Goal: Information Seeking & Learning: Find contact information

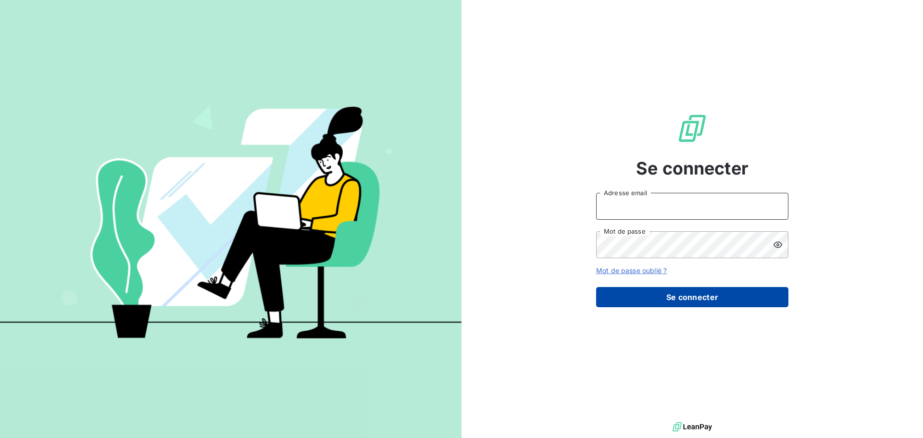
type input "[EMAIL_ADDRESS][DOMAIN_NAME]"
click at [702, 298] on button "Se connecter" at bounding box center [692, 297] width 192 height 20
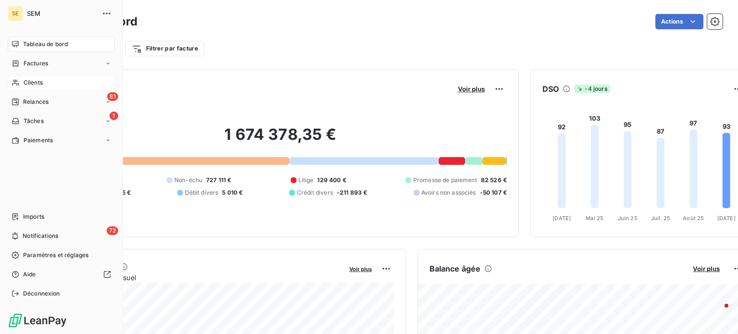
click at [31, 79] on span "Clients" at bounding box center [33, 82] width 19 height 9
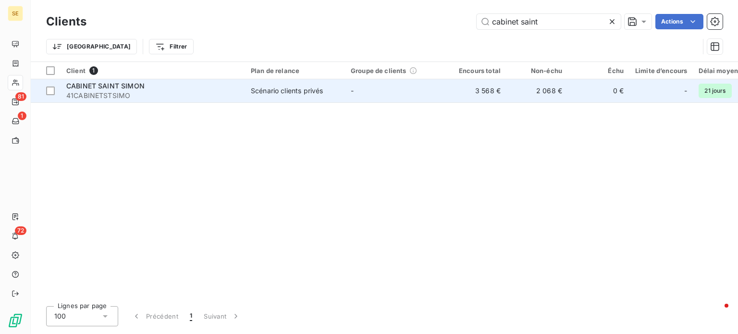
type input "cabinet saint"
click at [251, 91] on div "Scénario clients privés" at bounding box center [287, 91] width 72 height 10
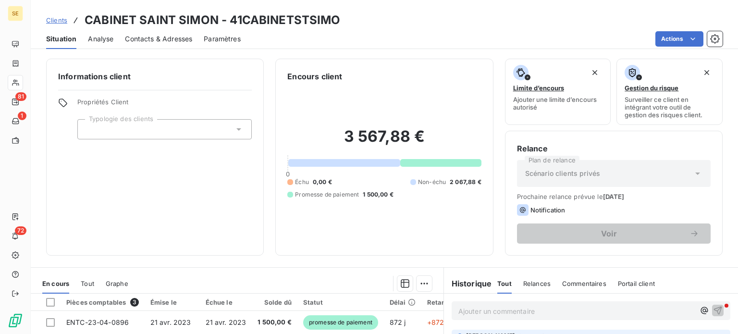
scroll to position [173, 0]
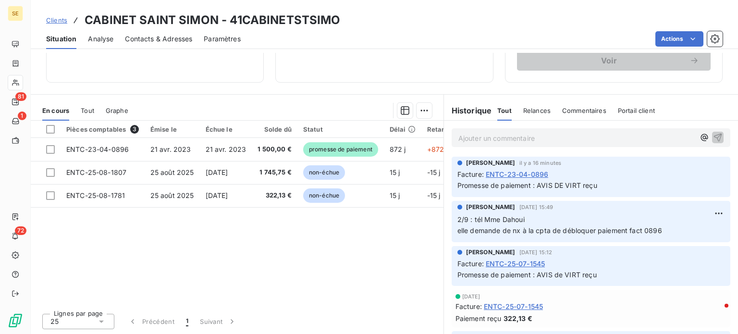
click at [56, 19] on span "Clients" at bounding box center [56, 20] width 21 height 8
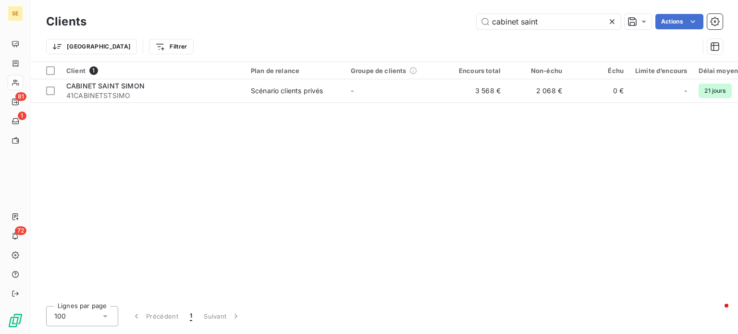
drag, startPoint x: 551, startPoint y: 25, endPoint x: 339, endPoint y: 36, distance: 212.7
click at [339, 36] on div "Clients cabinet saint Actions Trier Filtrer" at bounding box center [384, 37] width 677 height 50
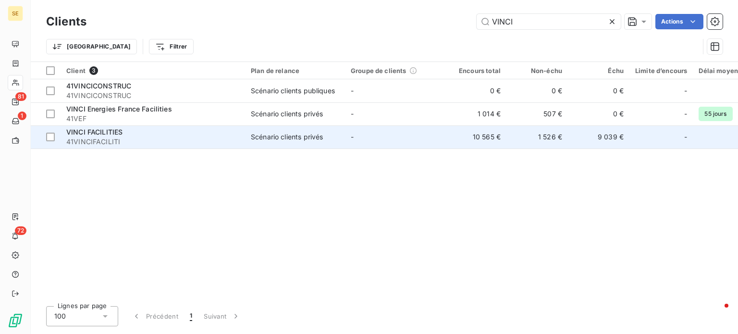
type input "VINCI"
click at [155, 141] on span "41VINCIFACILITI" at bounding box center [152, 142] width 173 height 10
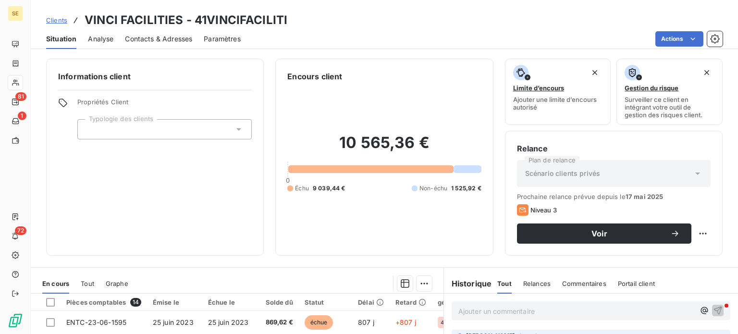
click at [172, 40] on span "Contacts & Adresses" at bounding box center [158, 39] width 67 height 10
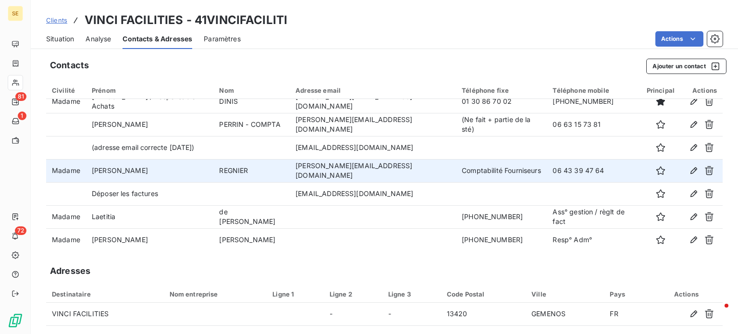
scroll to position [12, 0]
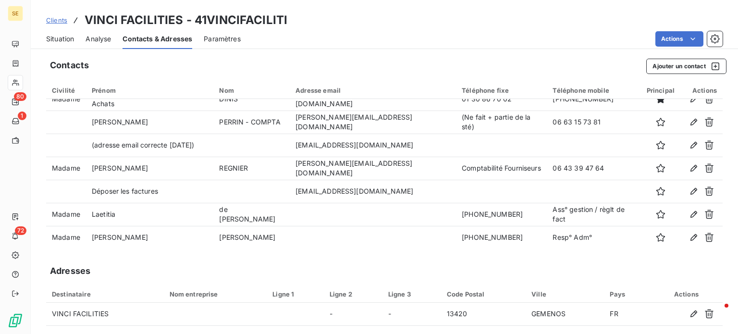
click at [57, 18] on span "Clients" at bounding box center [56, 20] width 21 height 8
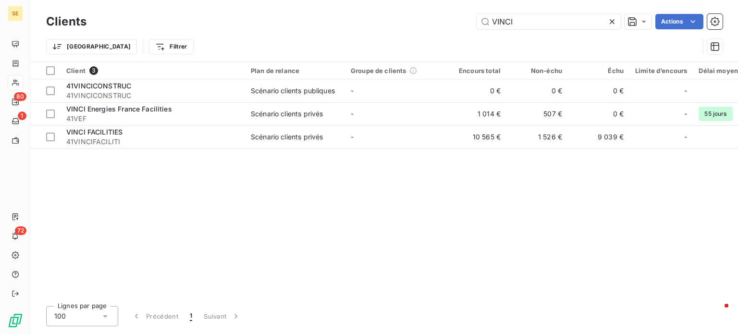
drag, startPoint x: 531, startPoint y: 23, endPoint x: 371, endPoint y: 19, distance: 159.6
click at [371, 19] on div "VINCI Actions" at bounding box center [410, 21] width 625 height 15
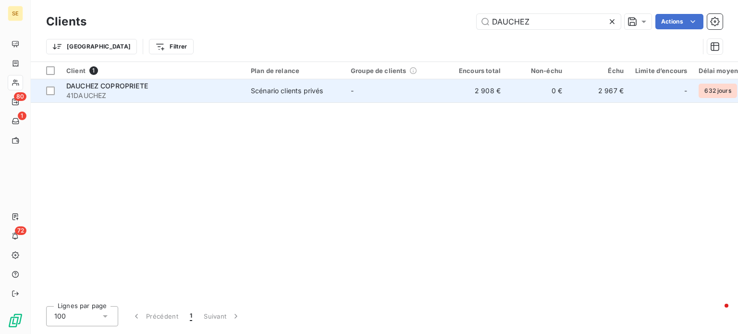
type input "DAUCHEZ"
click at [117, 94] on span "41DAUCHEZ" at bounding box center [152, 96] width 173 height 10
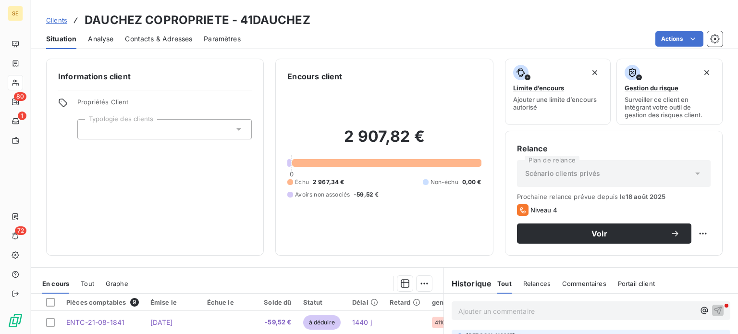
click at [148, 35] on span "Contacts & Adresses" at bounding box center [158, 39] width 67 height 10
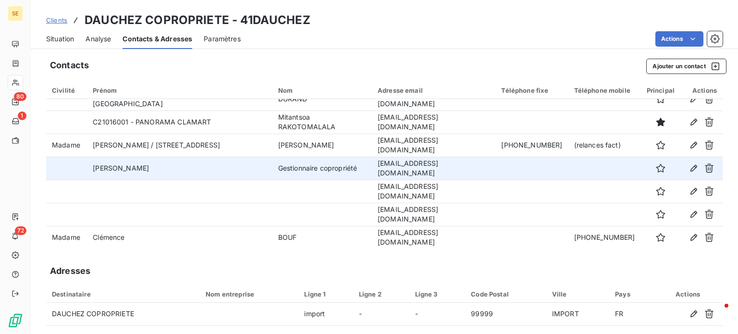
scroll to position [81, 0]
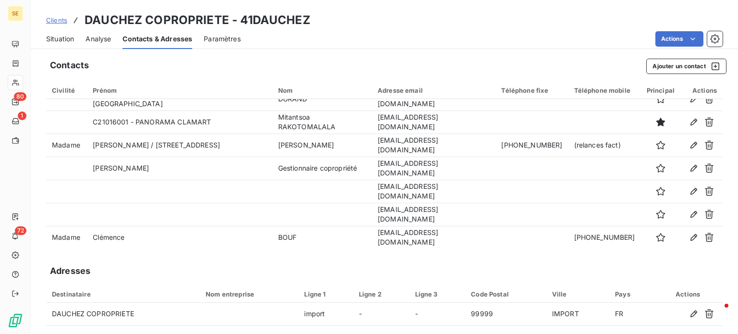
click at [59, 23] on span "Clients" at bounding box center [56, 20] width 21 height 8
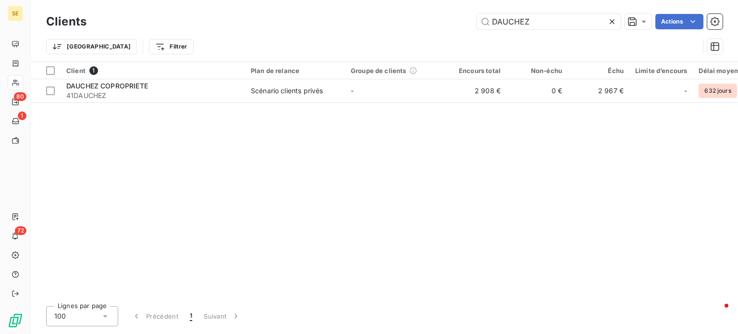
drag, startPoint x: 538, startPoint y: 9, endPoint x: 415, endPoint y: 9, distance: 123.0
click at [415, 9] on div "Clients DAUCHEZ Actions Trier Filtrer" at bounding box center [384, 31] width 707 height 62
drag, startPoint x: 550, startPoint y: 17, endPoint x: 288, endPoint y: 31, distance: 262.3
click at [291, 32] on div "Clients DAUCHEZ Actions Trier Filtrer" at bounding box center [384, 37] width 677 height 50
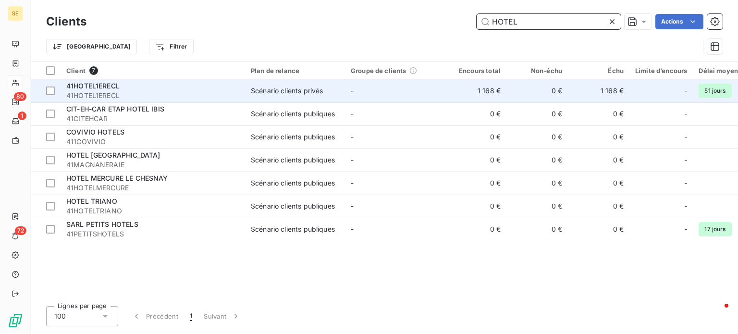
type input "HOTEL"
click at [161, 96] on span "41HOTEL1ERECL" at bounding box center [152, 96] width 173 height 10
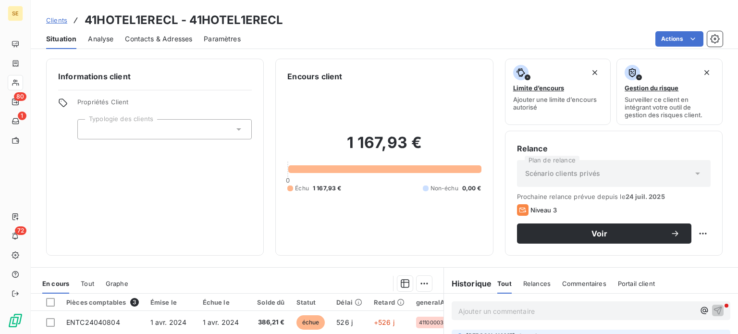
click at [168, 39] on span "Contacts & Adresses" at bounding box center [158, 39] width 67 height 10
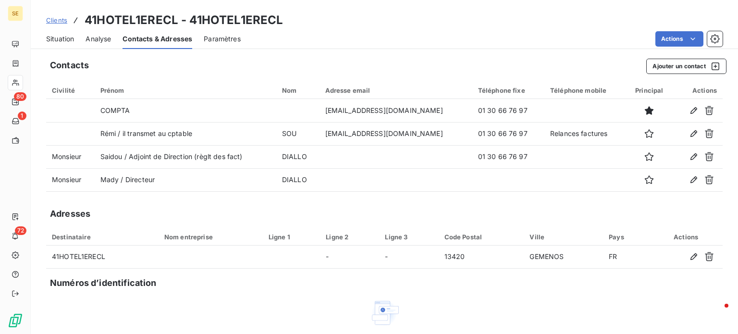
click at [57, 40] on span "Situation" at bounding box center [60, 39] width 28 height 10
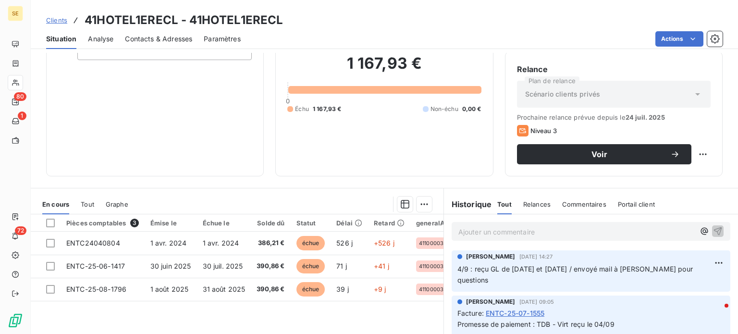
scroll to position [96, 0]
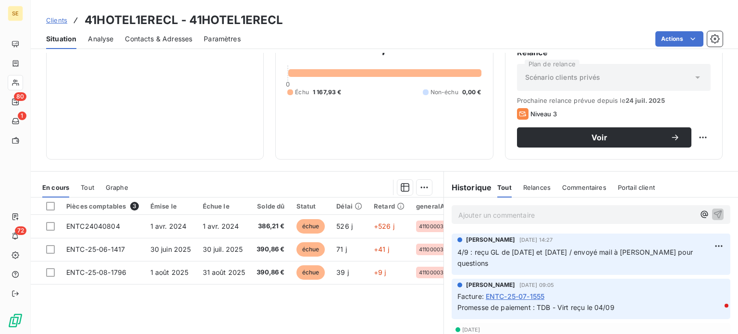
click at [56, 40] on span "Situation" at bounding box center [61, 39] width 30 height 10
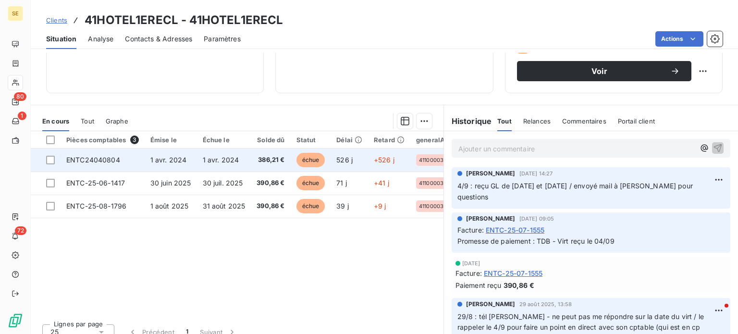
scroll to position [173, 0]
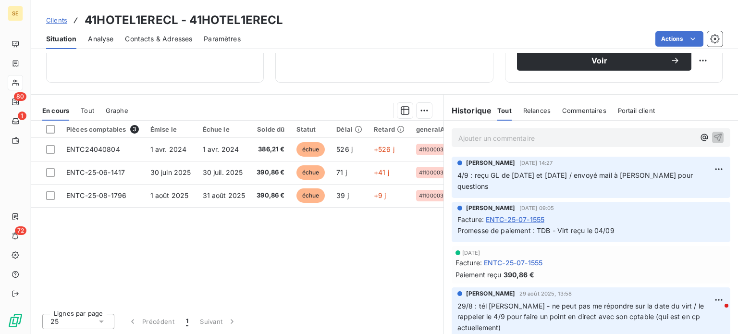
click at [54, 16] on span "Clients" at bounding box center [56, 20] width 21 height 8
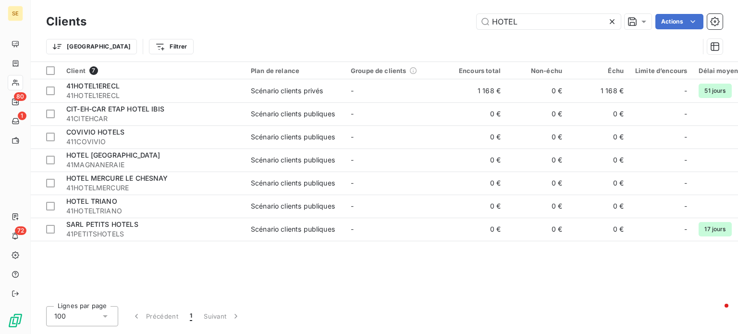
drag, startPoint x: 533, startPoint y: 23, endPoint x: 326, endPoint y: 22, distance: 206.7
click at [446, 22] on div "HOTEL Actions" at bounding box center [410, 21] width 625 height 15
click at [325, 22] on div "HOTEL Actions" at bounding box center [410, 21] width 625 height 15
drag, startPoint x: 523, startPoint y: 25, endPoint x: 417, endPoint y: 23, distance: 106.2
click at [417, 23] on div "HOTEL Actions" at bounding box center [410, 21] width 625 height 15
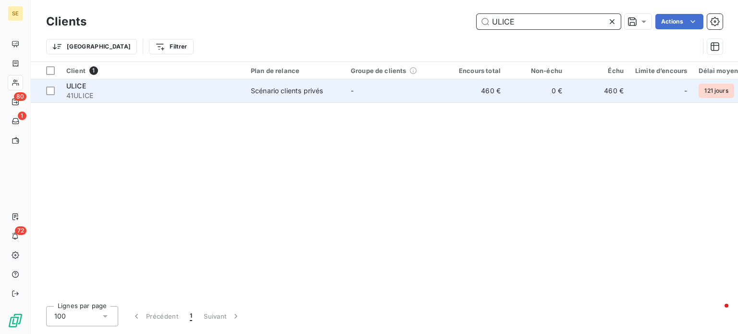
type input "ULICE"
click at [201, 85] on div "ULICE" at bounding box center [152, 86] width 173 height 10
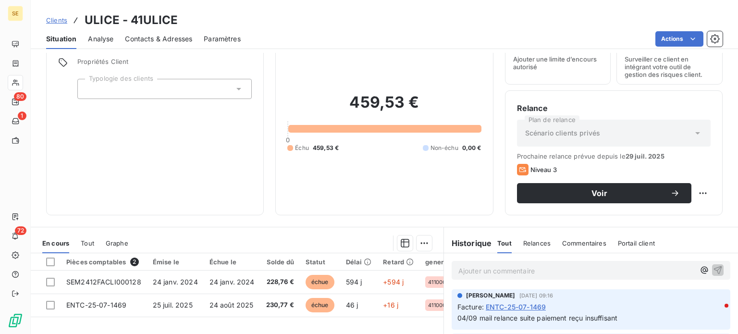
scroll to position [144, 0]
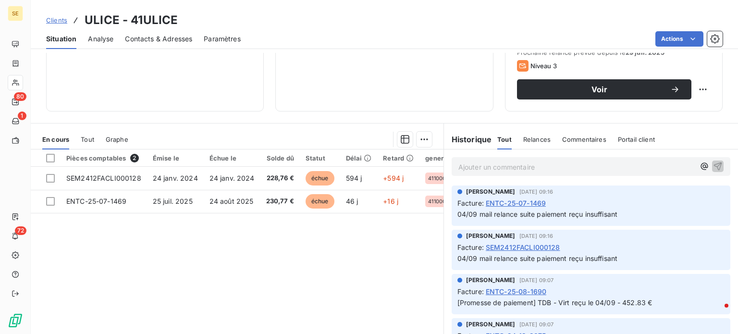
click at [50, 23] on span "Clients" at bounding box center [56, 20] width 21 height 8
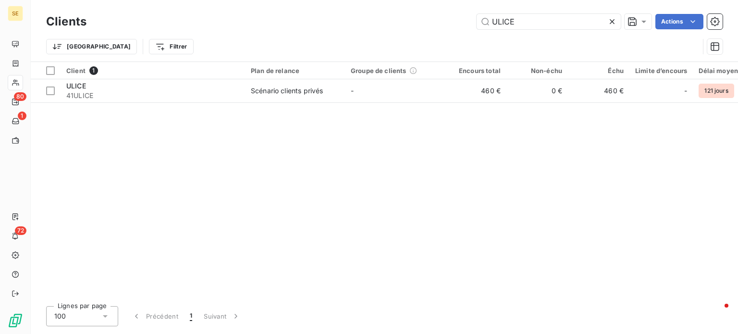
drag, startPoint x: 534, startPoint y: 19, endPoint x: 350, endPoint y: 20, distance: 184.1
click at [350, 20] on div "ULICE Actions" at bounding box center [410, 21] width 625 height 15
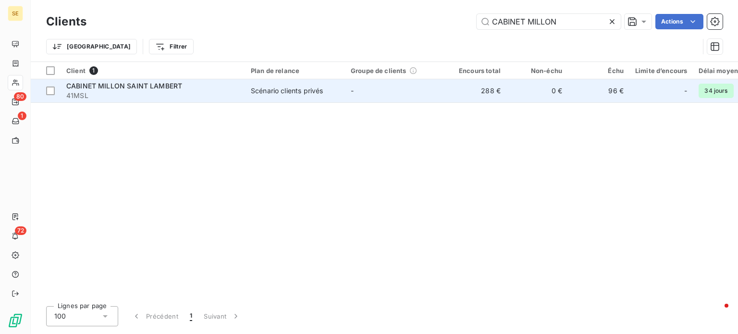
type input "CABINET MILLON"
click at [354, 90] on td "-" at bounding box center [395, 90] width 100 height 23
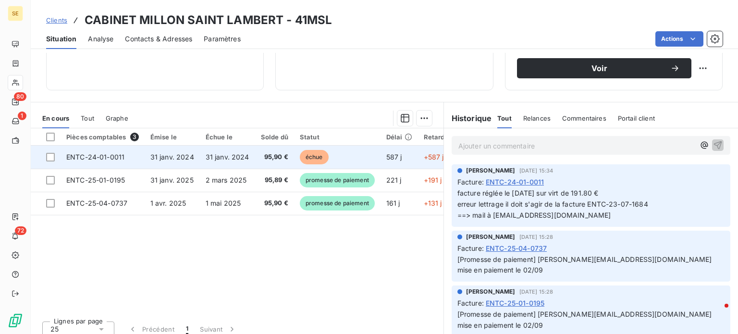
scroll to position [173, 0]
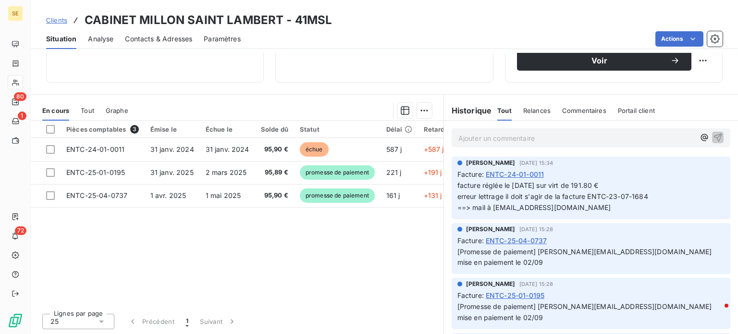
click at [54, 19] on span "Clients" at bounding box center [56, 20] width 21 height 8
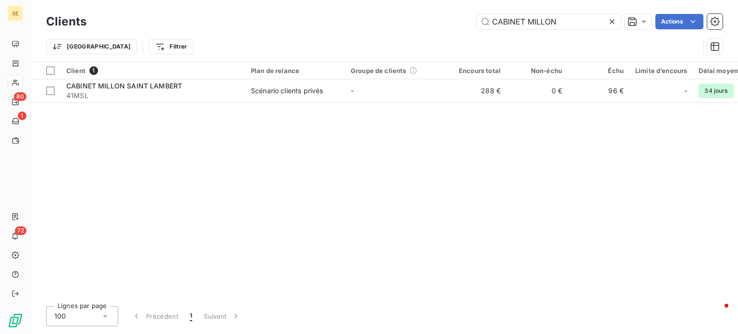
drag, startPoint x: 571, startPoint y: 26, endPoint x: 417, endPoint y: 24, distance: 154.3
click at [417, 24] on div "CABINET MILLON Actions" at bounding box center [410, 21] width 625 height 15
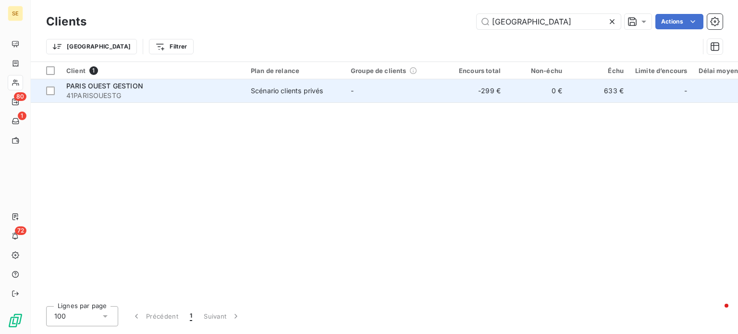
type input "[GEOGRAPHIC_DATA]"
click at [286, 94] on div "Scénario clients privés" at bounding box center [287, 91] width 72 height 10
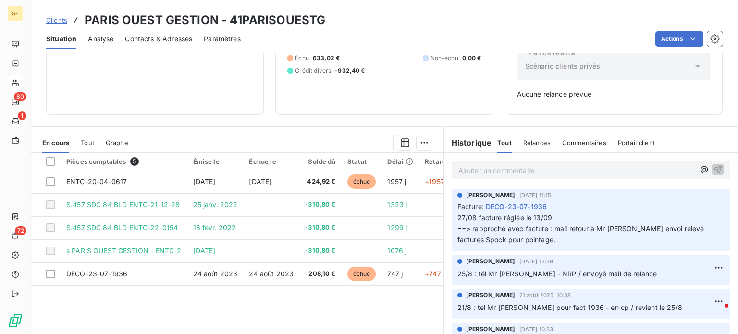
scroll to position [139, 0]
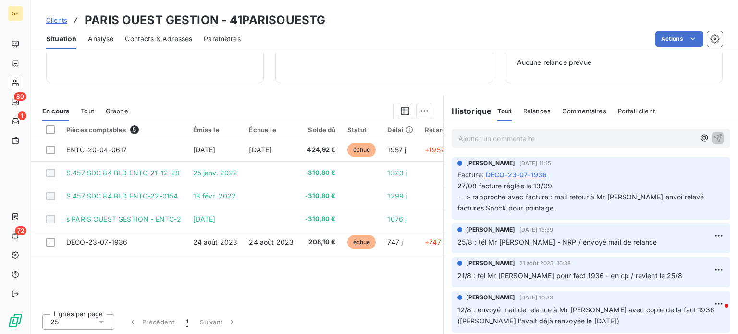
click at [52, 17] on span "Clients" at bounding box center [56, 20] width 21 height 8
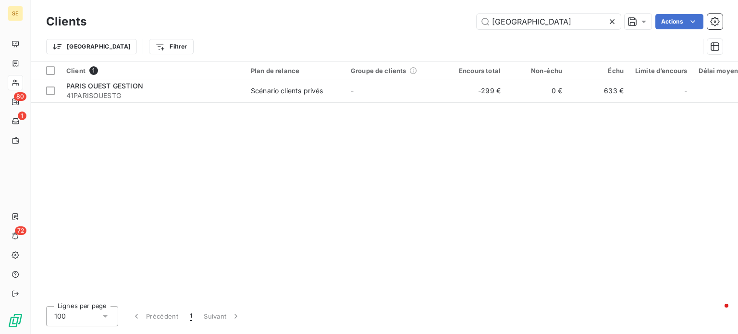
drag, startPoint x: 555, startPoint y: 25, endPoint x: 409, endPoint y: 25, distance: 146.6
click at [409, 25] on div "PARIS OUEST Actions" at bounding box center [410, 21] width 625 height 15
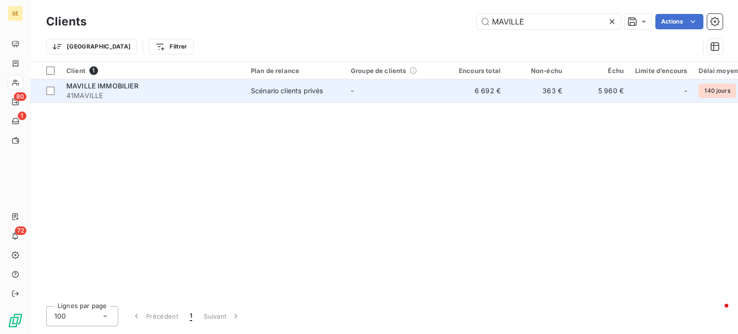
type input "MAVILLE"
click at [187, 84] on div "MAVILLE IMMOBILIER" at bounding box center [152, 86] width 173 height 10
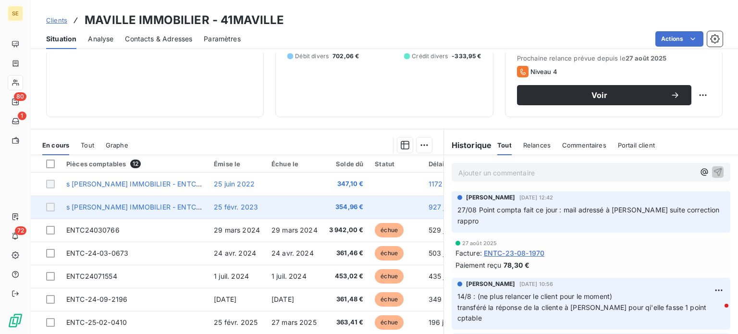
scroll to position [173, 0]
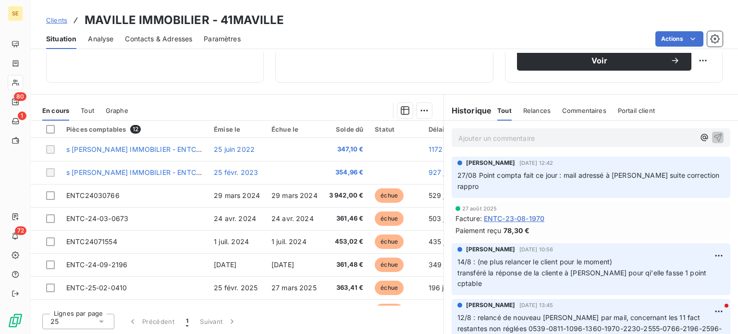
click at [56, 19] on span "Clients" at bounding box center [56, 20] width 21 height 8
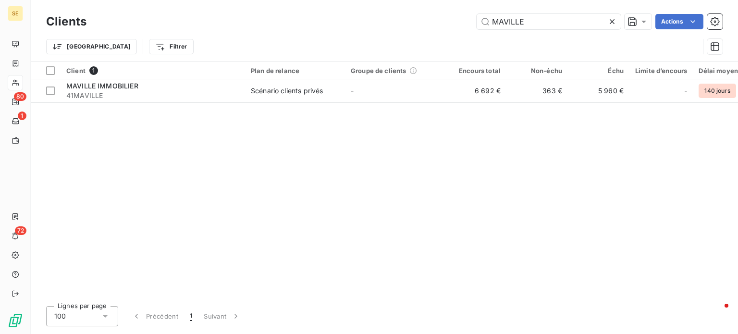
drag, startPoint x: 534, startPoint y: 24, endPoint x: 458, endPoint y: 25, distance: 76.4
click at [458, 25] on div "MAVILLE Actions" at bounding box center [410, 21] width 625 height 15
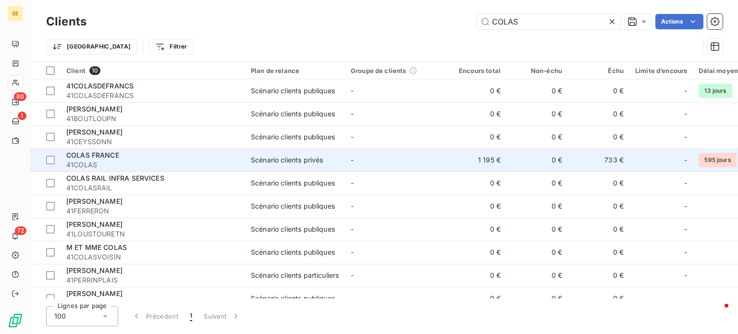
type input "COLAS"
click at [278, 156] on div "Scénario clients privés" at bounding box center [287, 160] width 72 height 10
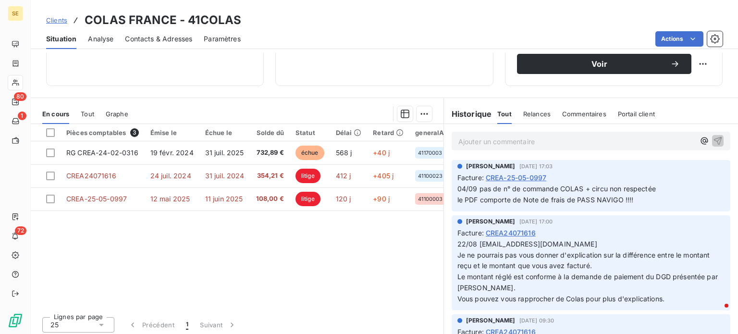
scroll to position [173, 0]
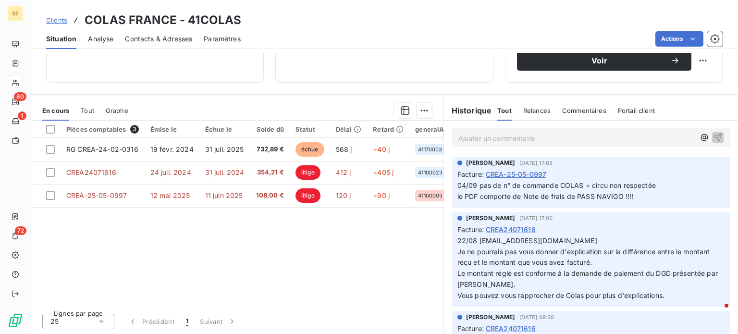
click at [63, 19] on span "Clients" at bounding box center [56, 20] width 21 height 8
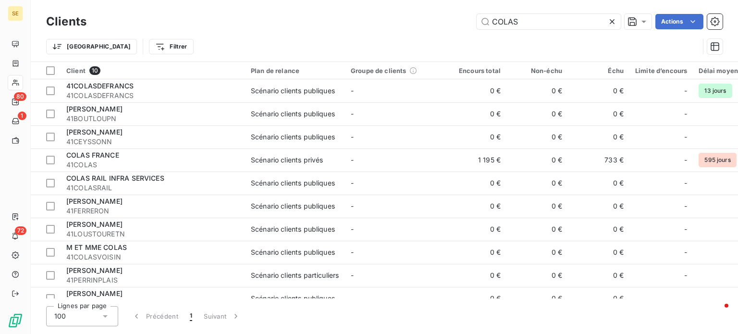
drag, startPoint x: 553, startPoint y: 25, endPoint x: 325, endPoint y: 43, distance: 228.5
click at [328, 40] on div "Clients COLAS Actions Trier Filtrer" at bounding box center [384, 37] width 677 height 50
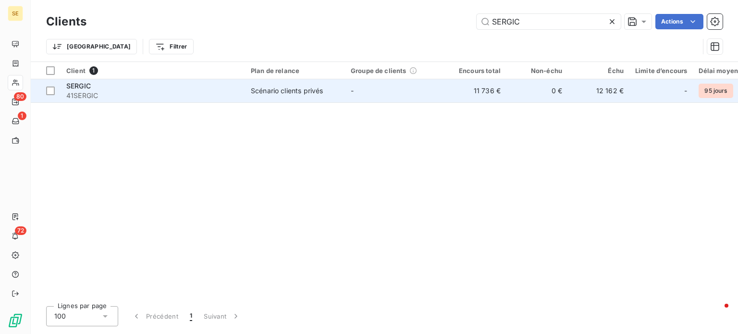
type input "SERGIC"
click at [102, 84] on div "SERGIC" at bounding box center [152, 86] width 173 height 10
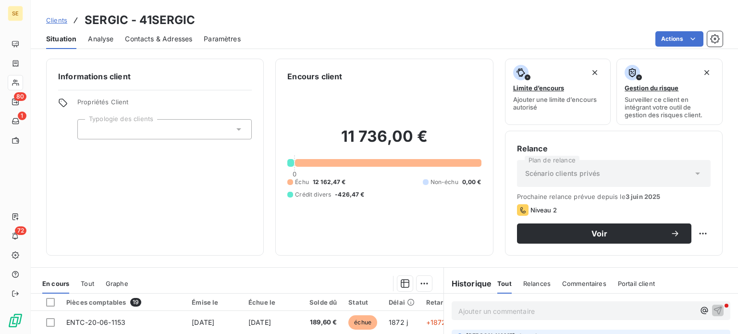
click at [149, 42] on span "Contacts & Adresses" at bounding box center [158, 39] width 67 height 10
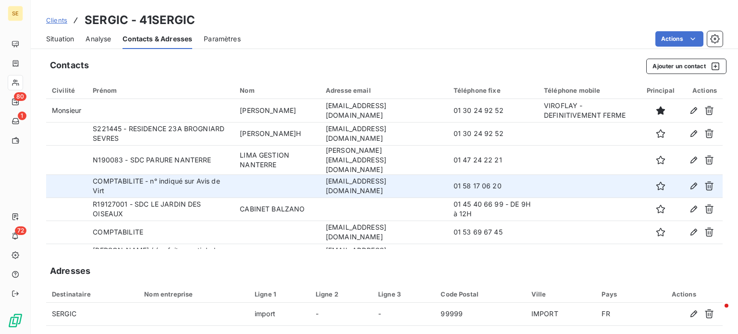
scroll to position [150, 0]
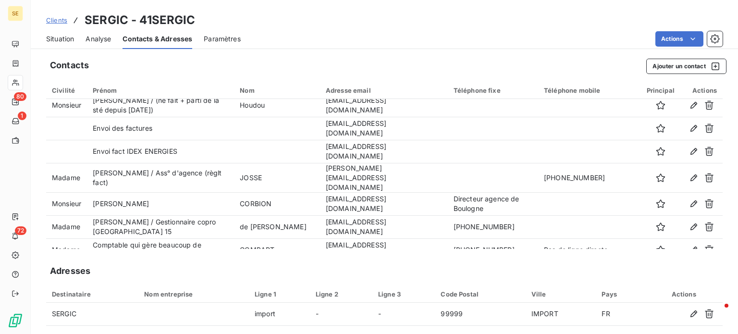
drag, startPoint x: 52, startPoint y: 37, endPoint x: 82, endPoint y: 42, distance: 29.7
click at [52, 37] on span "Situation" at bounding box center [60, 39] width 28 height 10
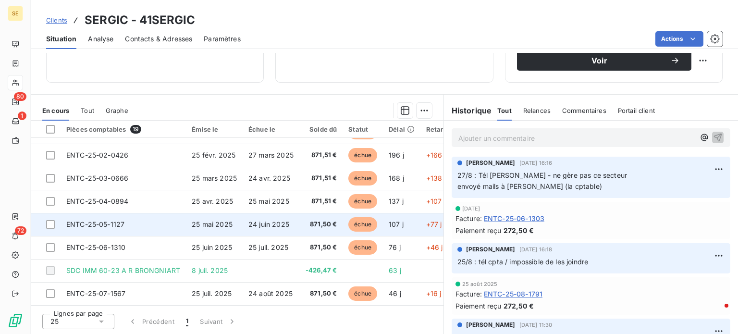
scroll to position [0, 0]
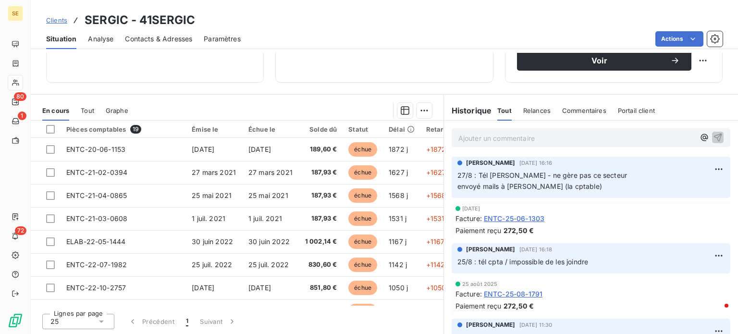
click at [163, 42] on span "Contacts & Adresses" at bounding box center [158, 39] width 67 height 10
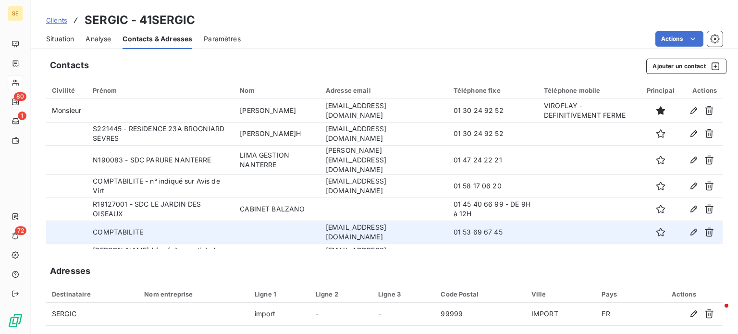
drag, startPoint x: 310, startPoint y: 224, endPoint x: 420, endPoint y: 226, distance: 110.1
click at [420, 226] on td "[EMAIL_ADDRESS][DOMAIN_NAME]" at bounding box center [384, 232] width 128 height 23
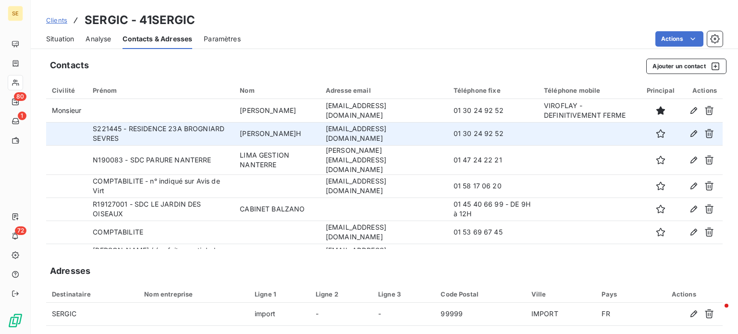
copy td "[EMAIL_ADDRESS][DOMAIN_NAME]"
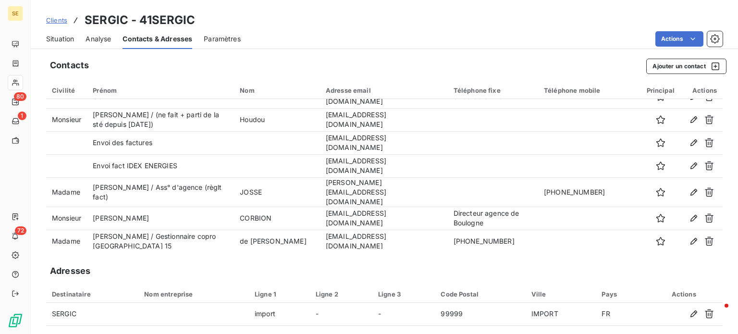
scroll to position [144, 0]
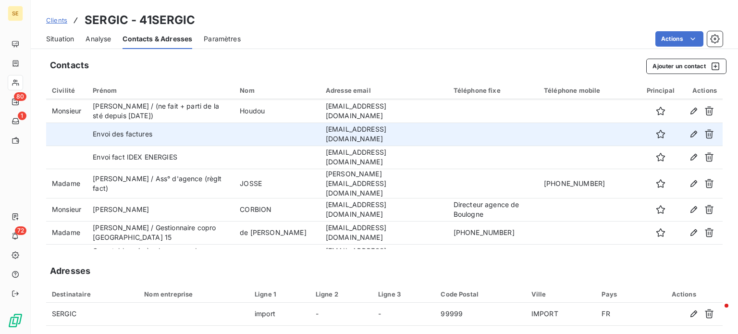
drag, startPoint x: 309, startPoint y: 128, endPoint x: 421, endPoint y: 136, distance: 111.8
click at [421, 136] on td "[EMAIL_ADDRESS][DOMAIN_NAME]" at bounding box center [384, 134] width 128 height 23
copy td "[EMAIL_ADDRESS][DOMAIN_NAME]"
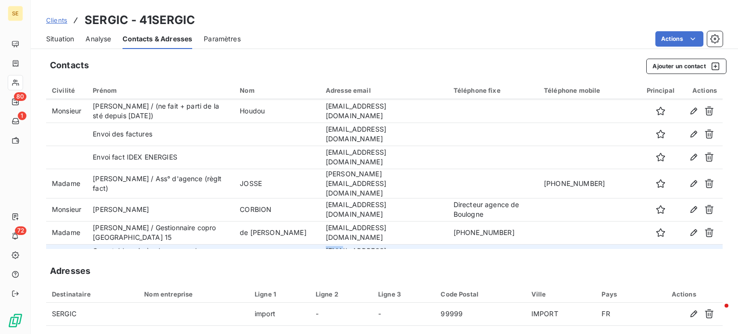
scroll to position [150, 0]
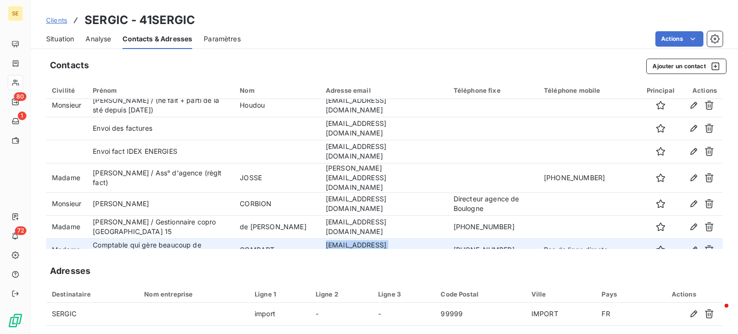
drag, startPoint x: 309, startPoint y: 244, endPoint x: 392, endPoint y: 242, distance: 83.2
click at [392, 242] on td "[EMAIL_ADDRESS][DOMAIN_NAME]" at bounding box center [384, 249] width 128 height 23
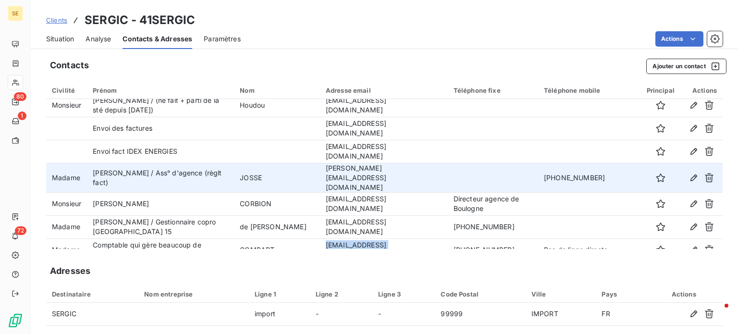
copy td "[EMAIL_ADDRESS][DOMAIN_NAME]"
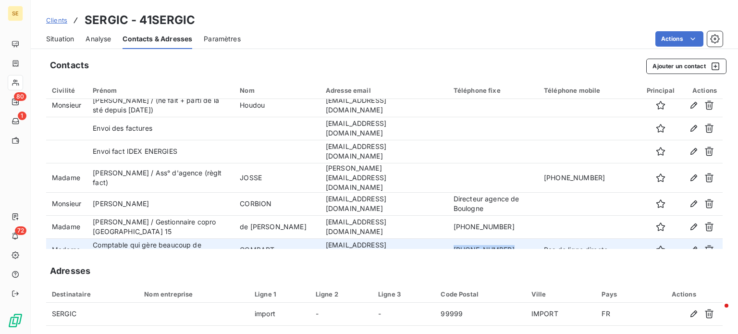
drag, startPoint x: 433, startPoint y: 237, endPoint x: 479, endPoint y: 240, distance: 45.8
click at [479, 240] on td "[PHONE_NUMBER]" at bounding box center [493, 249] width 90 height 23
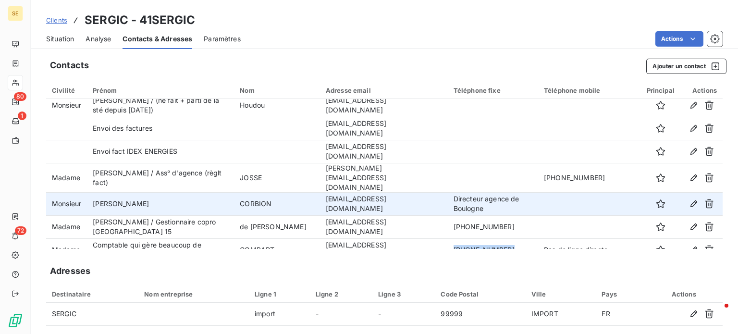
copy td "[PHONE_NUMBER]"
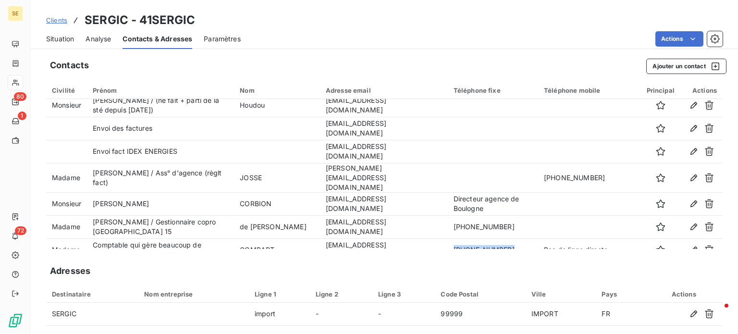
click at [58, 17] on span "Clients" at bounding box center [56, 20] width 21 height 8
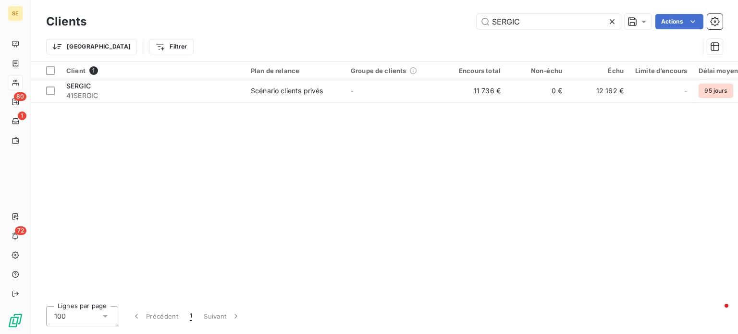
drag, startPoint x: 534, startPoint y: 21, endPoint x: 388, endPoint y: 24, distance: 146.1
click at [388, 24] on div "SERGIC Actions" at bounding box center [410, 21] width 625 height 15
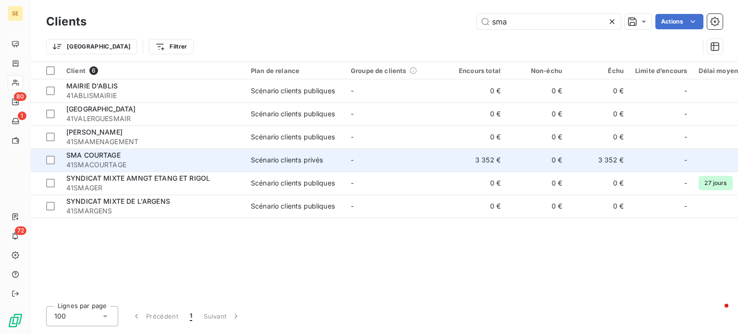
type input "sma"
click at [204, 166] on span "41SMACOURTAGE" at bounding box center [152, 165] width 173 height 10
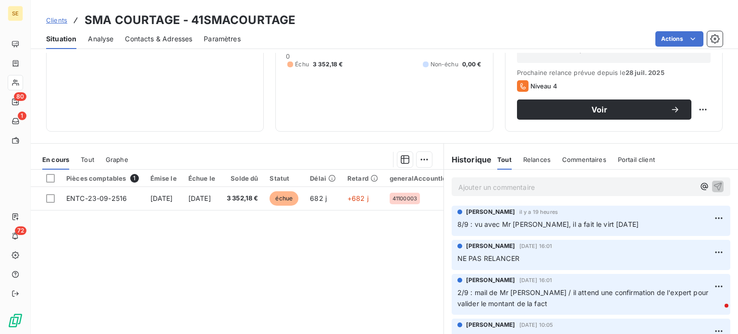
scroll to position [144, 0]
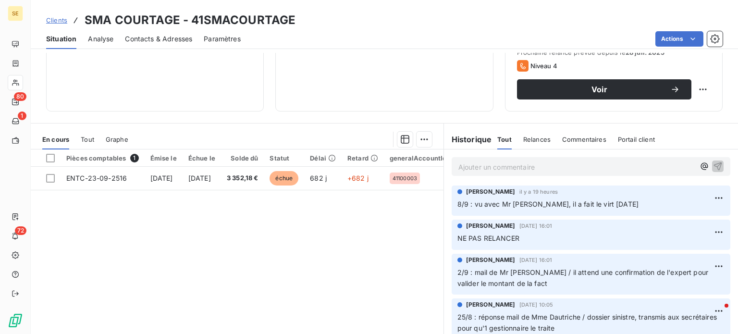
click at [57, 19] on span "Clients" at bounding box center [56, 20] width 21 height 8
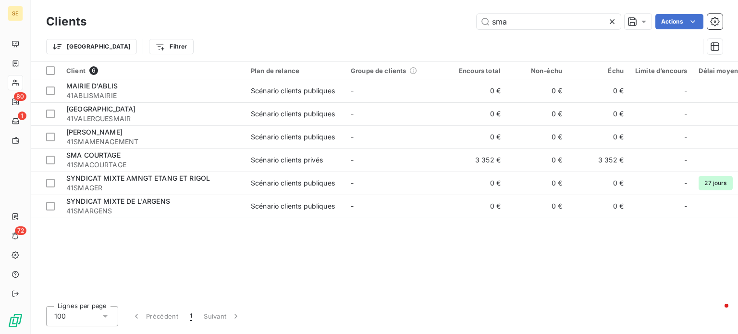
drag, startPoint x: 542, startPoint y: 25, endPoint x: 407, endPoint y: 25, distance: 135.5
click at [407, 25] on div "sma Actions" at bounding box center [410, 21] width 625 height 15
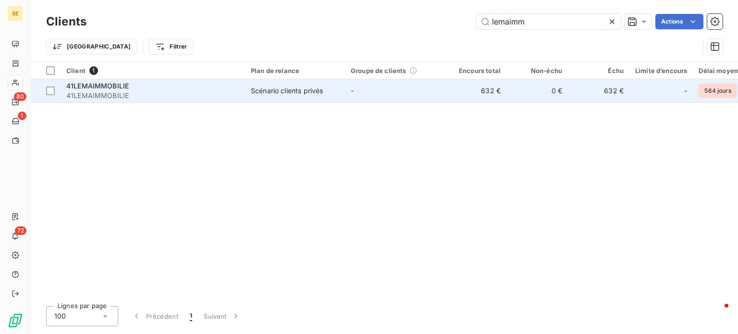
type input "lemaimm"
click at [211, 89] on div "41LEMAIMMOBILIE" at bounding box center [152, 86] width 173 height 10
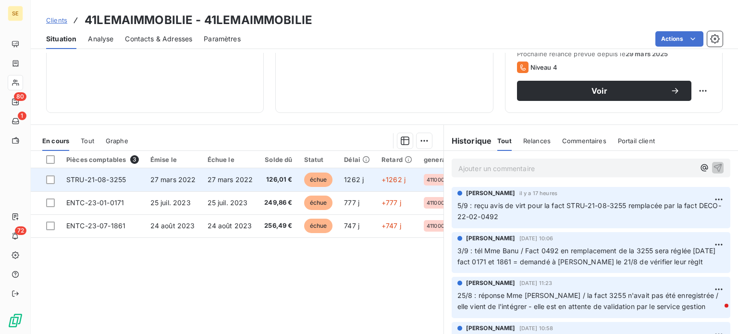
scroll to position [144, 0]
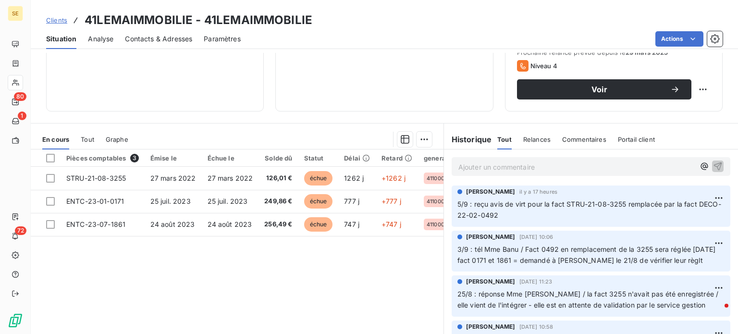
click at [52, 21] on span "Clients" at bounding box center [56, 20] width 21 height 8
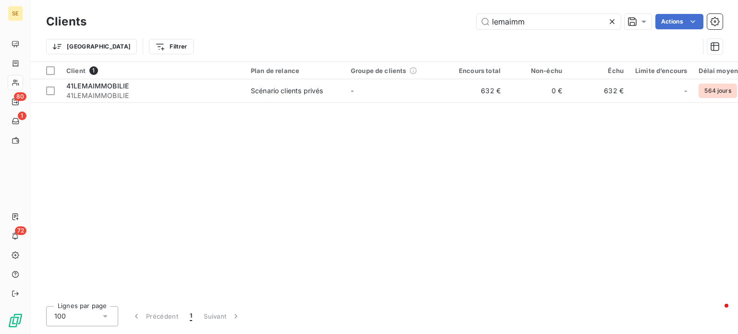
drag, startPoint x: 550, startPoint y: 24, endPoint x: 384, endPoint y: 38, distance: 166.9
click at [386, 35] on div "Clients lemaimm Actions Trier Filtrer" at bounding box center [384, 37] width 677 height 50
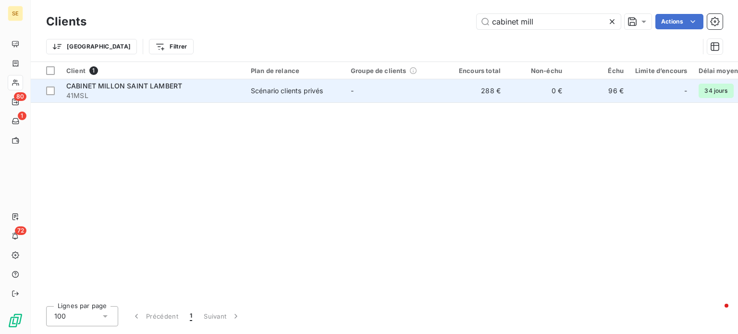
type input "cabinet mill"
click at [184, 98] on span "41MSL" at bounding box center [152, 96] width 173 height 10
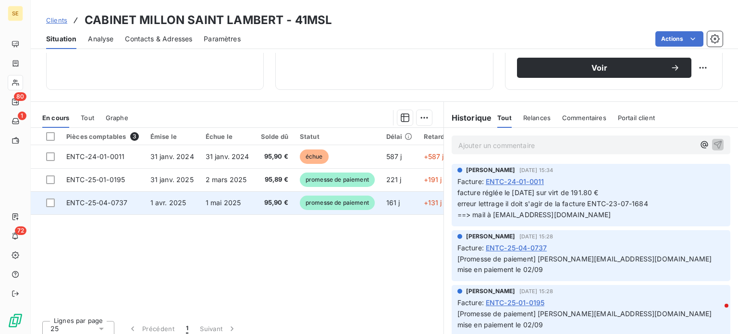
scroll to position [173, 0]
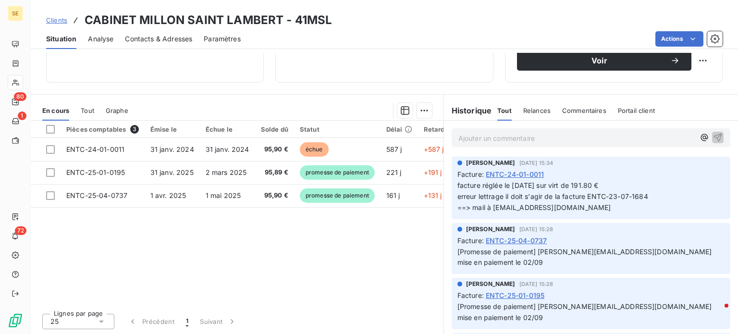
click at [58, 19] on span "Clients" at bounding box center [56, 20] width 21 height 8
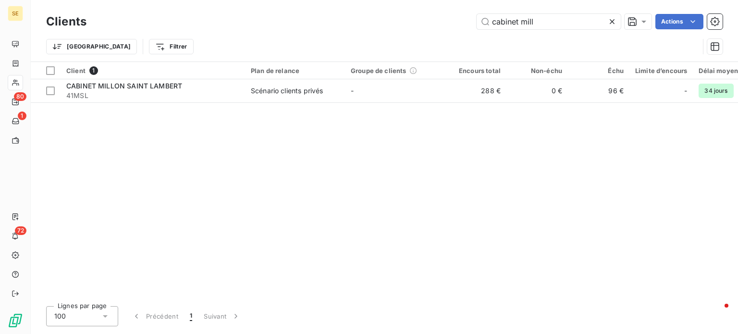
drag, startPoint x: 563, startPoint y: 24, endPoint x: 414, endPoint y: 24, distance: 149.0
click at [415, 23] on div "cabinet mill Actions" at bounding box center [410, 21] width 625 height 15
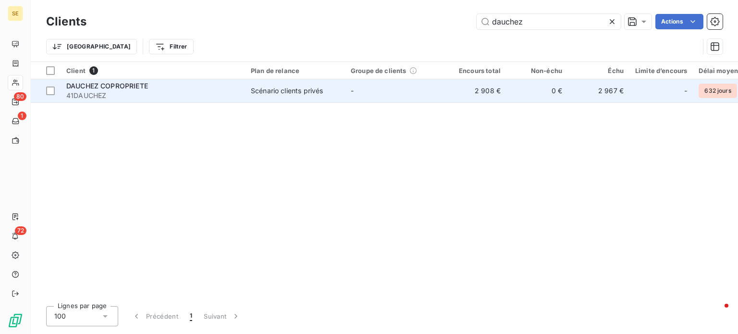
type input "dauchez"
click at [140, 91] on span "41DAUCHEZ" at bounding box center [152, 96] width 173 height 10
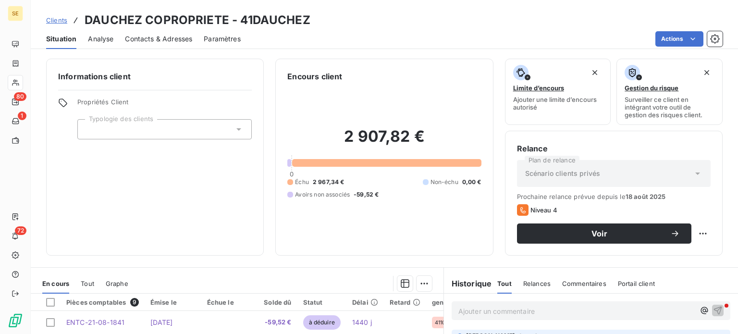
click at [142, 40] on span "Contacts & Adresses" at bounding box center [158, 39] width 67 height 10
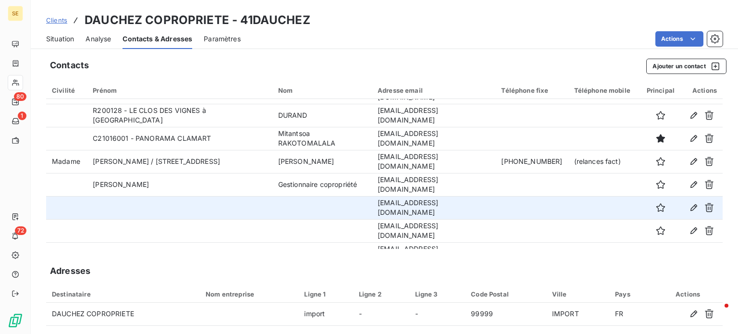
scroll to position [81, 0]
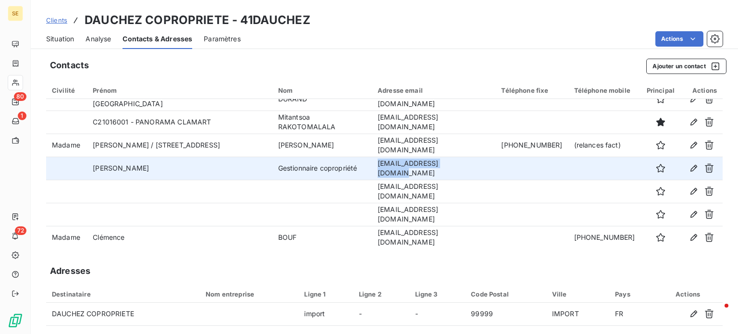
drag, startPoint x: 397, startPoint y: 169, endPoint x: 483, endPoint y: 173, distance: 86.1
click at [483, 173] on td "[EMAIL_ADDRESS][DOMAIN_NAME]" at bounding box center [434, 168] width 124 height 23
copy td "[EMAIL_ADDRESS][DOMAIN_NAME]"
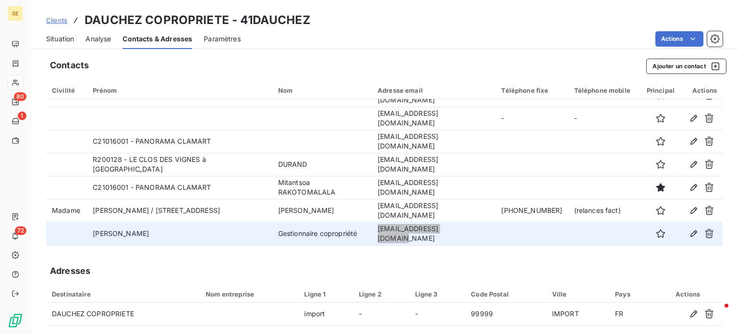
scroll to position [0, 0]
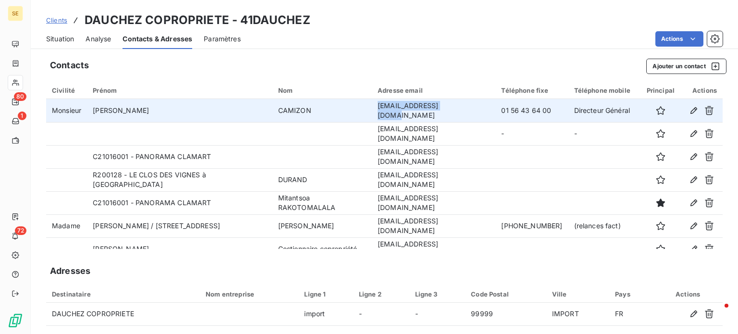
drag, startPoint x: 397, startPoint y: 111, endPoint x: 473, endPoint y: 111, distance: 76.9
click at [473, 111] on td "[EMAIL_ADDRESS][DOMAIN_NAME]" at bounding box center [434, 110] width 124 height 23
copy td "[EMAIL_ADDRESS][DOMAIN_NAME]"
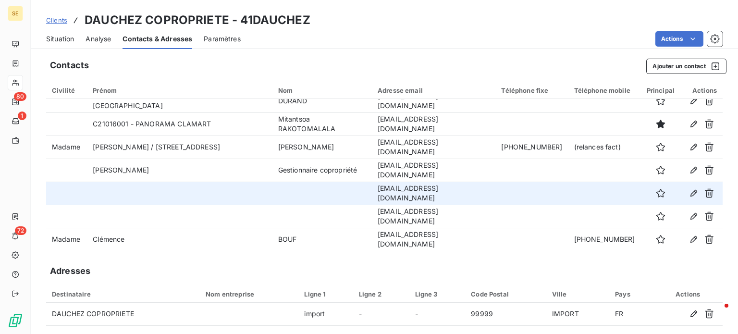
scroll to position [81, 0]
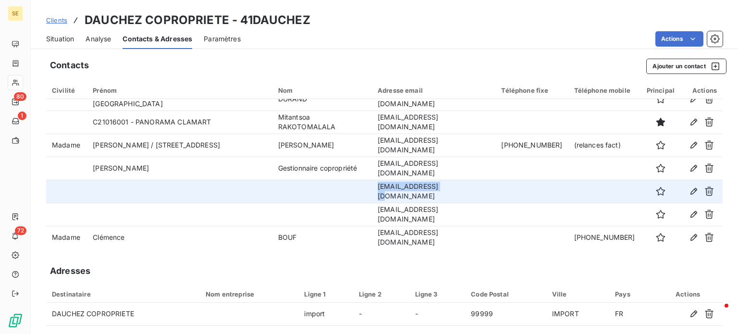
drag, startPoint x: 397, startPoint y: 191, endPoint x: 457, endPoint y: 194, distance: 60.1
click at [457, 194] on td "[EMAIL_ADDRESS][DOMAIN_NAME]" at bounding box center [434, 191] width 124 height 23
copy td "[EMAIL_ADDRESS][DOMAIN_NAME]"
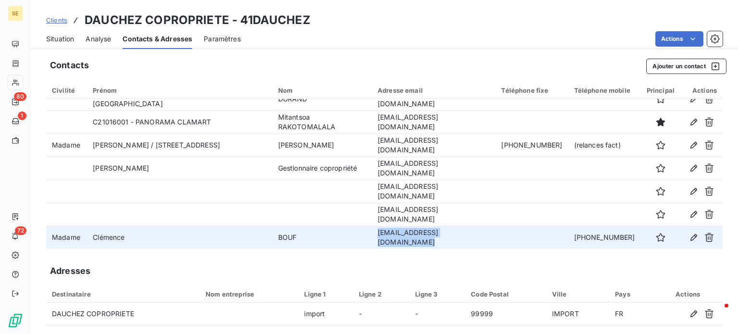
drag, startPoint x: 396, startPoint y: 237, endPoint x: 497, endPoint y: 238, distance: 100.9
click at [497, 238] on tr "Madame Clémence BOUF [EMAIL_ADDRESS][DOMAIN_NAME] [PHONE_NUMBER]" at bounding box center [384, 237] width 677 height 23
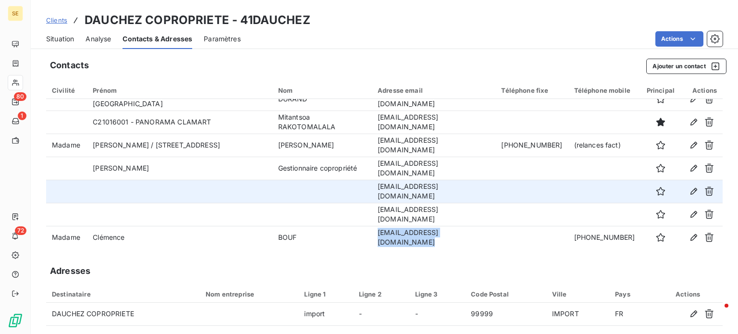
copy td "[EMAIL_ADDRESS][DOMAIN_NAME]"
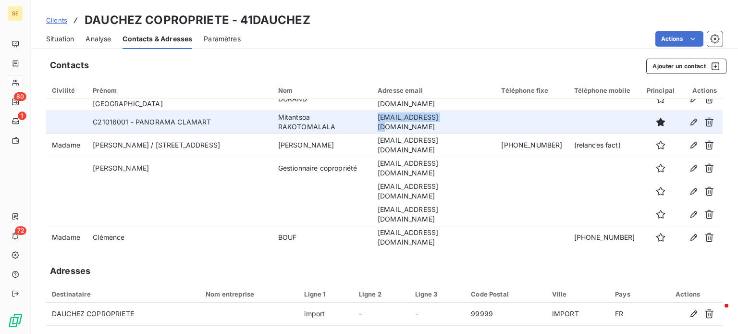
drag, startPoint x: 396, startPoint y: 123, endPoint x: 462, endPoint y: 127, distance: 66.5
click at [462, 127] on td "[EMAIL_ADDRESS][DOMAIN_NAME]" at bounding box center [434, 122] width 124 height 23
copy td "[EMAIL_ADDRESS][DOMAIN_NAME]"
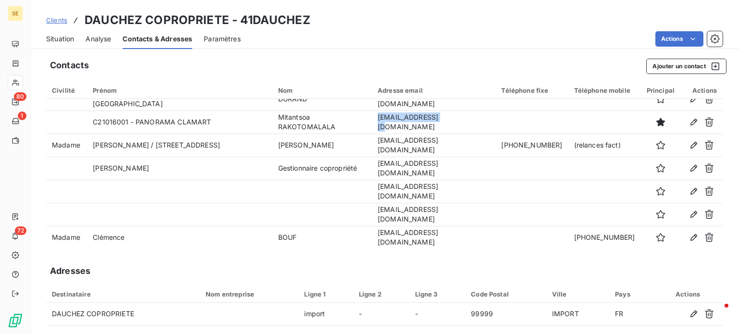
click at [49, 16] on span "Clients" at bounding box center [56, 20] width 21 height 8
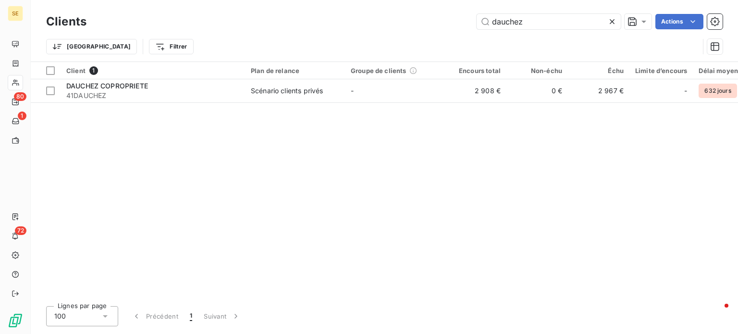
drag, startPoint x: 553, startPoint y: 19, endPoint x: 315, endPoint y: 40, distance: 238.8
click at [315, 40] on div "Clients dauchez Actions Trier Filtrer" at bounding box center [384, 37] width 677 height 50
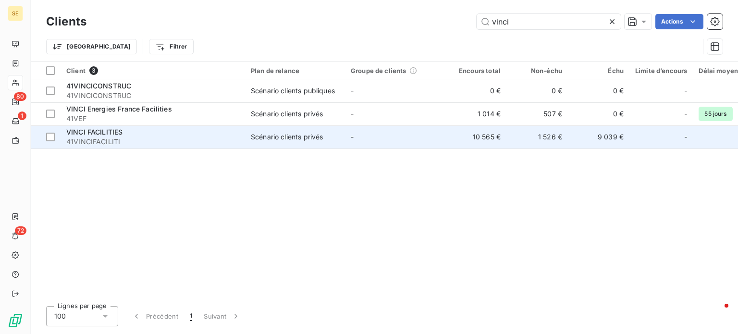
type input "vinci"
click at [233, 141] on span "41VINCIFACILITI" at bounding box center [152, 142] width 173 height 10
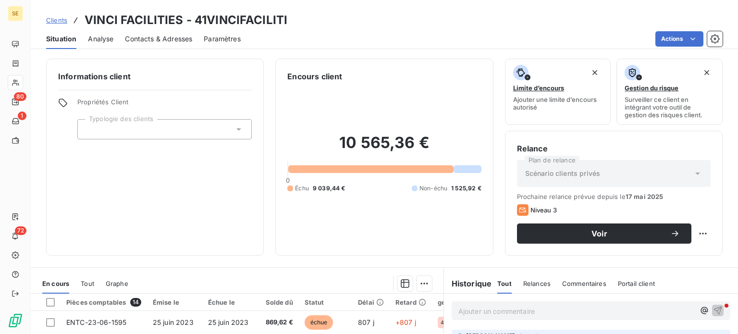
click at [162, 40] on span "Contacts & Adresses" at bounding box center [158, 39] width 67 height 10
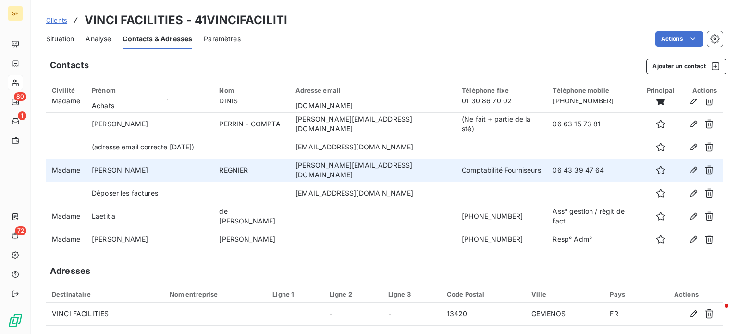
scroll to position [12, 0]
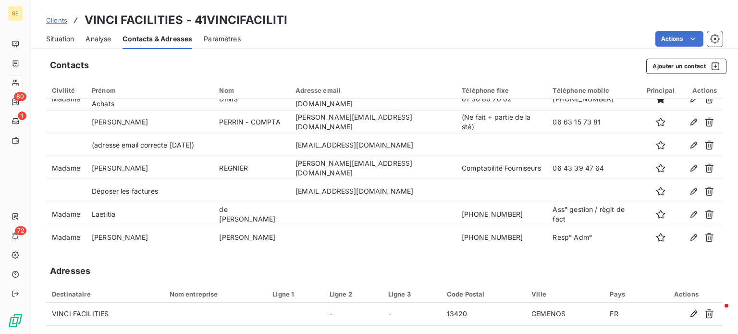
click at [55, 19] on span "Clients" at bounding box center [56, 20] width 21 height 8
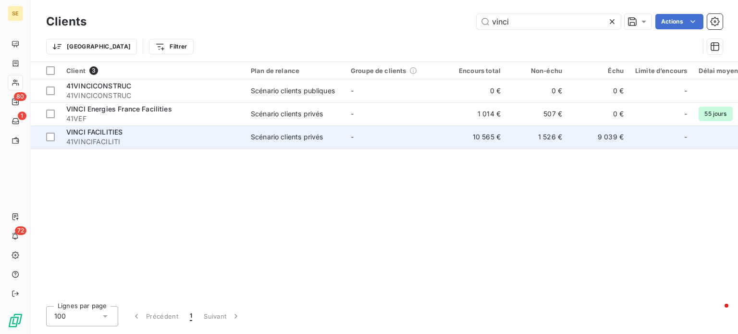
click at [165, 132] on div "VINCI FACILITIES" at bounding box center [152, 132] width 173 height 10
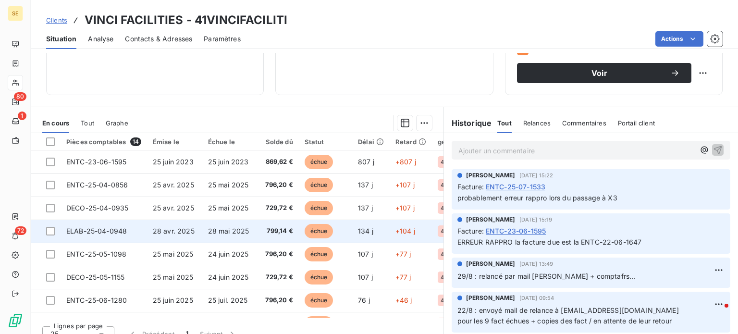
scroll to position [173, 0]
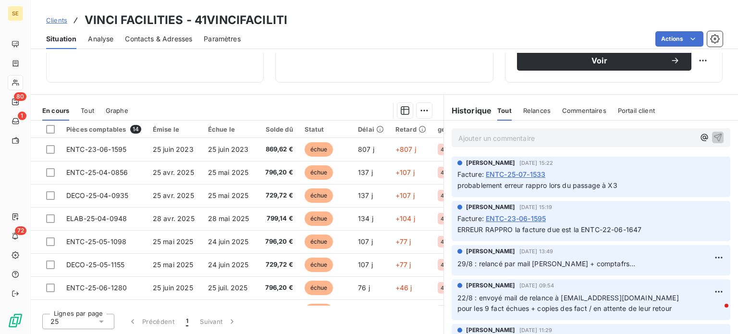
click at [536, 140] on p "Ajouter un commentaire ﻿" at bounding box center [577, 138] width 236 height 12
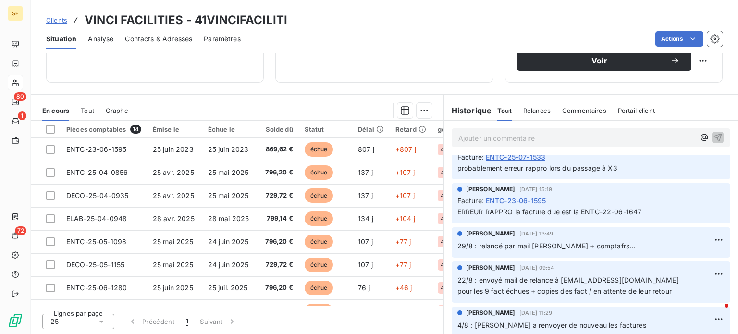
scroll to position [0, 0]
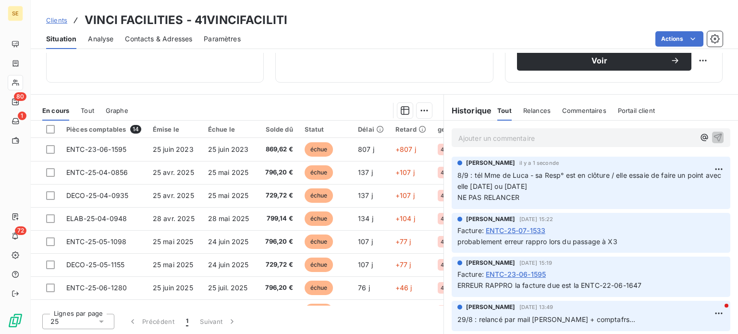
click at [54, 18] on span "Clients" at bounding box center [56, 20] width 21 height 8
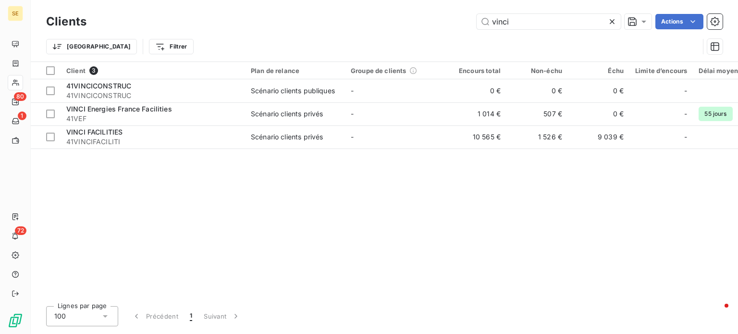
drag, startPoint x: 531, startPoint y: 20, endPoint x: 440, endPoint y: 18, distance: 90.4
click at [440, 18] on div "vinci Actions" at bounding box center [410, 21] width 625 height 15
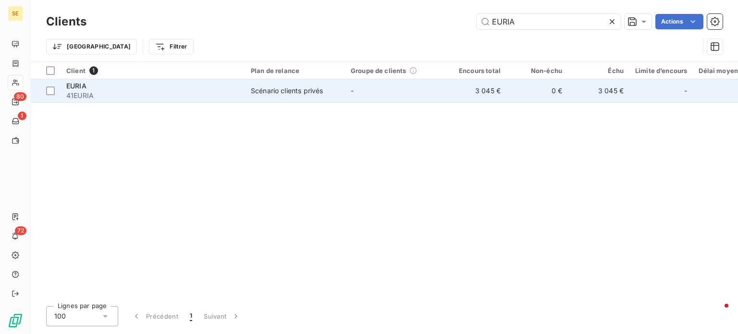
type input "EURIA"
click at [214, 91] on span "41EURIA" at bounding box center [152, 96] width 173 height 10
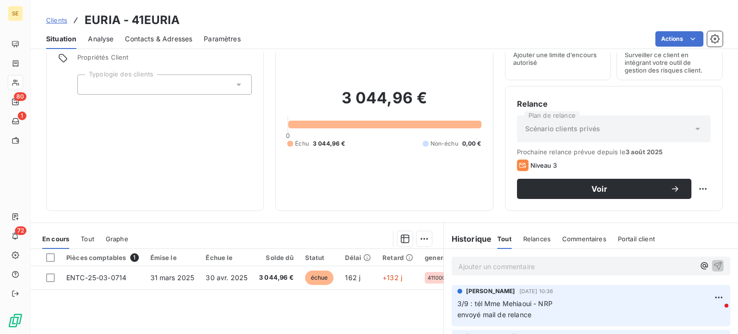
scroll to position [144, 0]
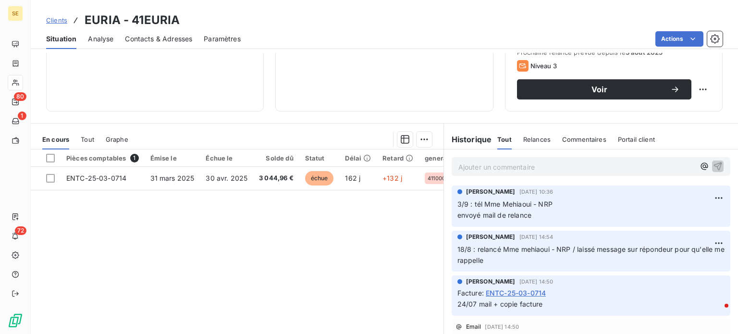
click at [532, 165] on p "Ajouter un commentaire ﻿" at bounding box center [577, 167] width 236 height 12
click at [507, 168] on p "8/9" at bounding box center [577, 166] width 236 height 11
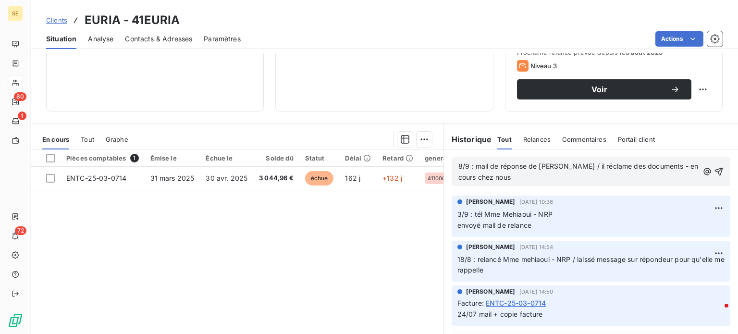
click at [637, 167] on span "8/9 : mail de réponse de [PERSON_NAME] / il réclame des documents - en cours ch…" at bounding box center [580, 171] width 242 height 19
click at [550, 163] on span "8/9 : mail de réponse de [PERSON_NAME] / il réclame des documents pour débloque…" at bounding box center [572, 171] width 227 height 19
click at [625, 176] on p "8/9 : mail de réponse de [PERSON_NAME] / il réclame des documents pour débloque…" at bounding box center [579, 172] width 240 height 22
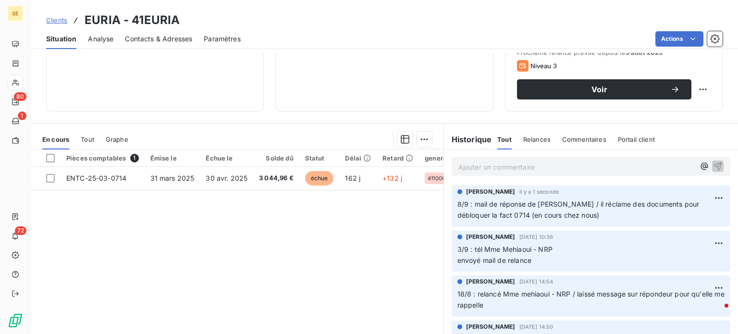
click at [505, 169] on p "Ajouter un commentaire ﻿" at bounding box center [577, 167] width 236 height 12
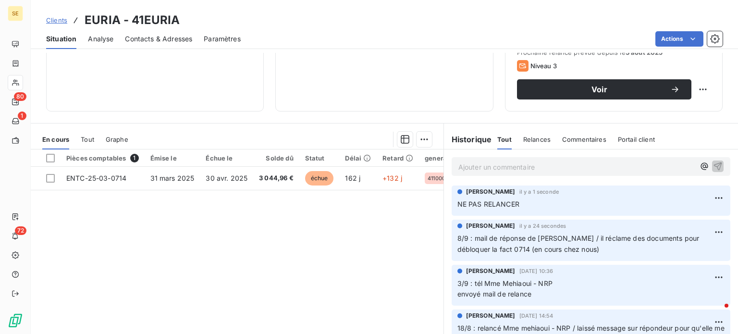
click at [50, 19] on span "Clients" at bounding box center [56, 20] width 21 height 8
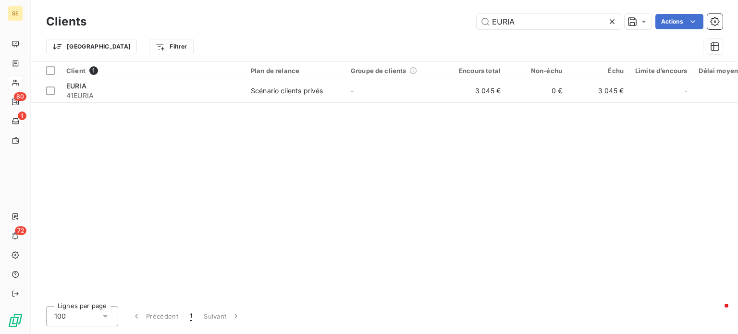
drag, startPoint x: 540, startPoint y: 25, endPoint x: 419, endPoint y: 25, distance: 121.1
click at [420, 25] on div "EURIA Actions" at bounding box center [410, 21] width 625 height 15
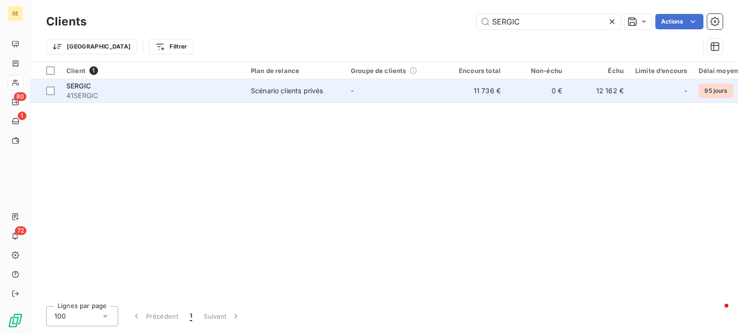
type input "SERGIC"
click at [188, 87] on div "SERGIC" at bounding box center [152, 86] width 173 height 10
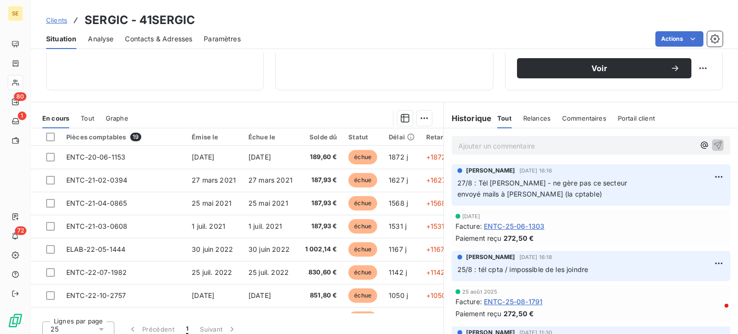
scroll to position [173, 0]
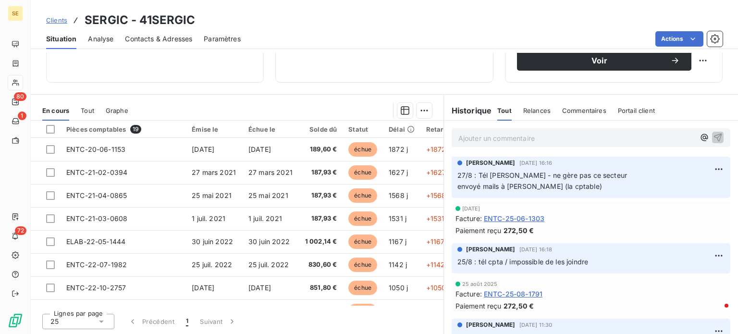
click at [482, 136] on p "Ajouter un commentaire ﻿" at bounding box center [577, 138] width 236 height 12
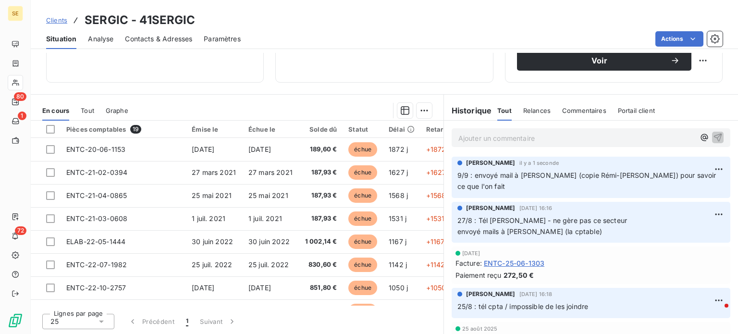
click at [54, 19] on span "Clients" at bounding box center [56, 20] width 21 height 8
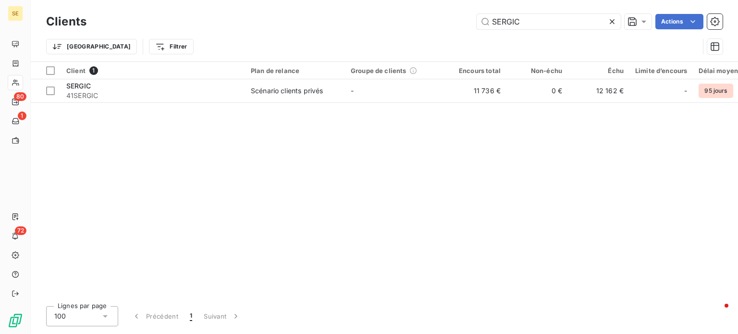
drag, startPoint x: 531, startPoint y: 21, endPoint x: 385, endPoint y: 27, distance: 145.8
click at [386, 27] on div "SERGIC Actions" at bounding box center [410, 21] width 625 height 15
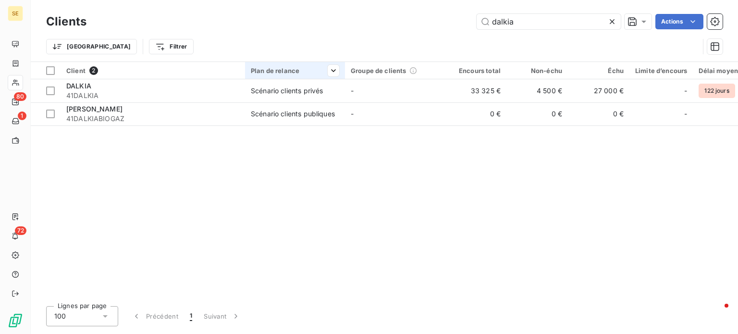
type input "dalkia"
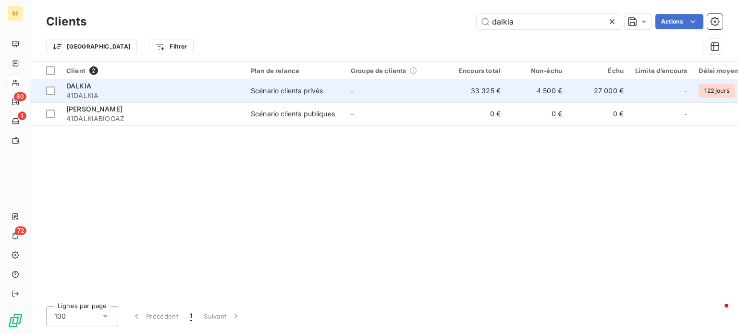
click at [237, 94] on span "41DALKIA" at bounding box center [152, 96] width 173 height 10
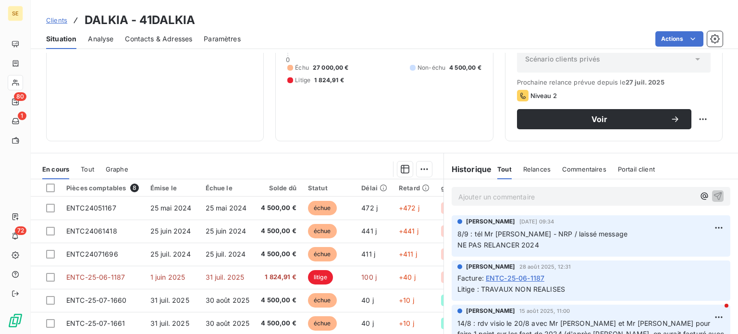
scroll to position [144, 0]
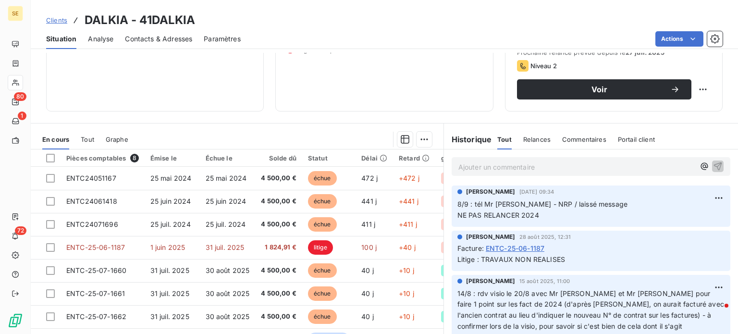
click at [54, 21] on span "Clients" at bounding box center [56, 20] width 21 height 8
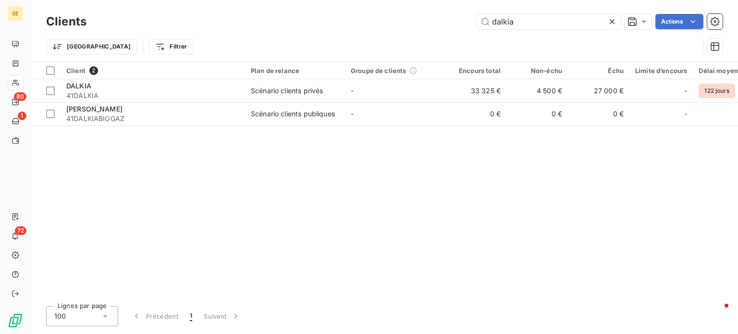
drag, startPoint x: 545, startPoint y: 22, endPoint x: 447, endPoint y: 19, distance: 97.1
click at [448, 19] on div "dalkia Actions" at bounding box center [410, 21] width 625 height 15
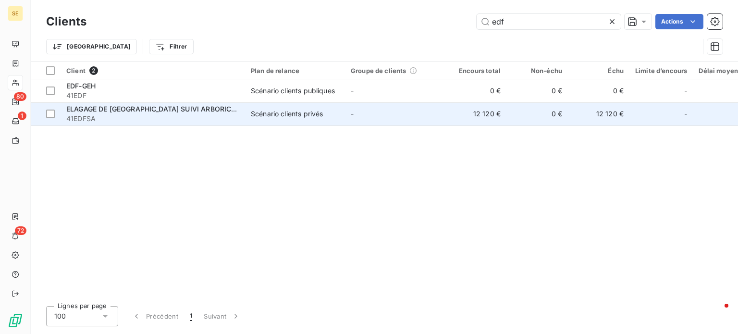
type input "edf"
click at [158, 117] on span "41EDFSA" at bounding box center [152, 119] width 173 height 10
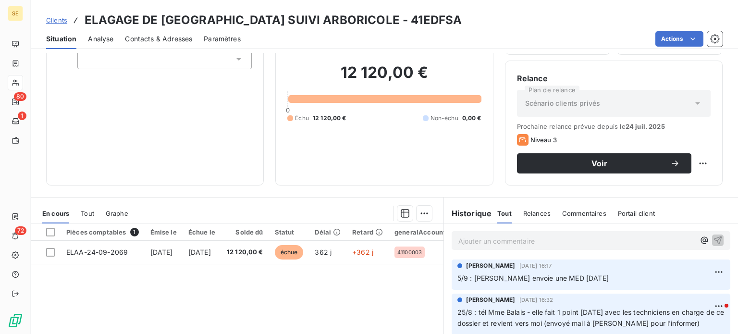
scroll to position [144, 0]
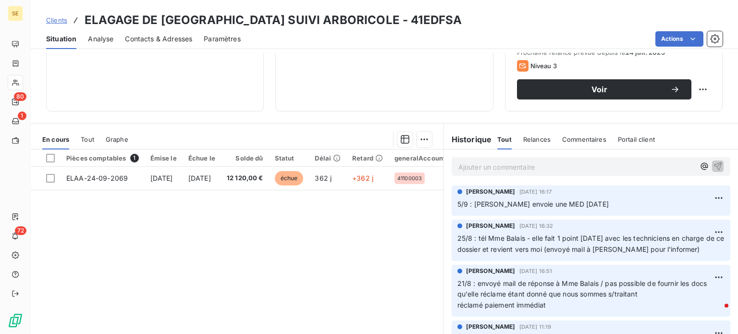
click at [547, 165] on p "Ajouter un commentaire ﻿" at bounding box center [577, 167] width 236 height 12
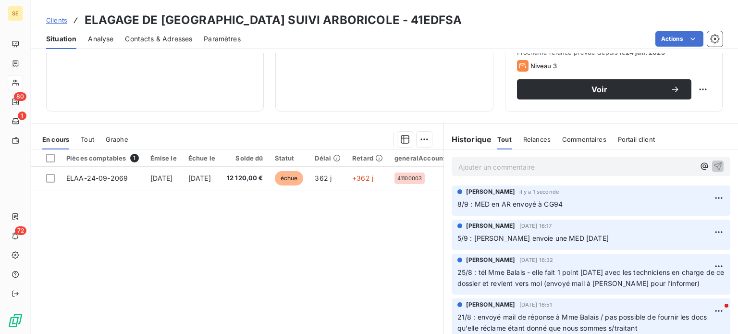
click at [54, 18] on span "Clients" at bounding box center [56, 20] width 21 height 8
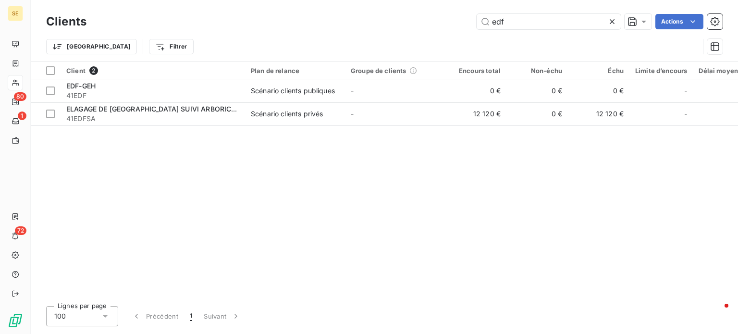
drag, startPoint x: 523, startPoint y: 19, endPoint x: 403, endPoint y: 13, distance: 120.3
click at [403, 13] on div "Clients edf Actions" at bounding box center [384, 22] width 677 height 20
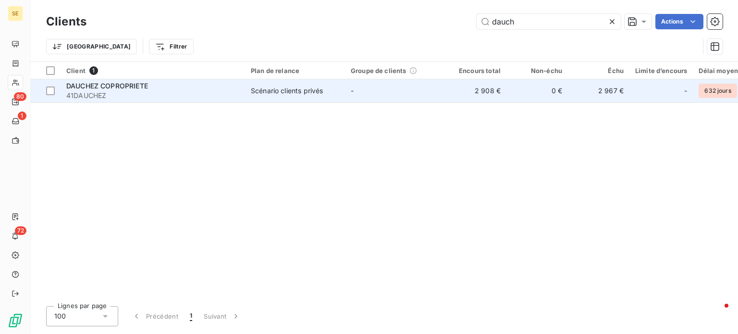
type input "dauch"
click at [249, 96] on td "Scénario clients privés" at bounding box center [295, 90] width 100 height 23
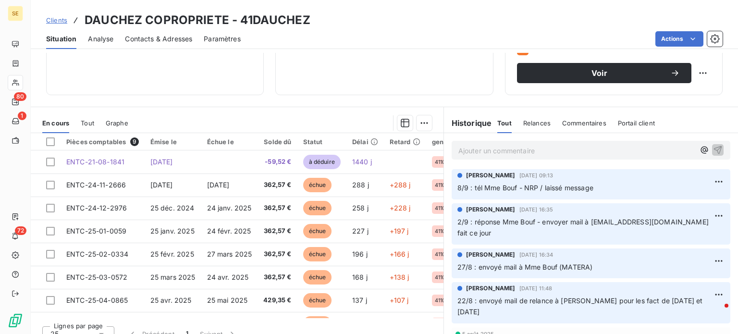
scroll to position [173, 0]
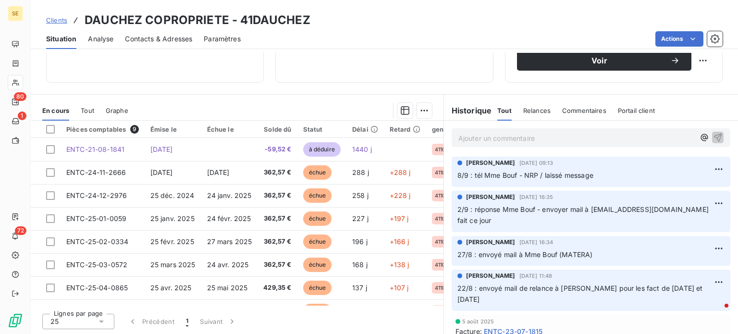
click at [497, 135] on p "Ajouter un commentaire ﻿" at bounding box center [577, 138] width 236 height 12
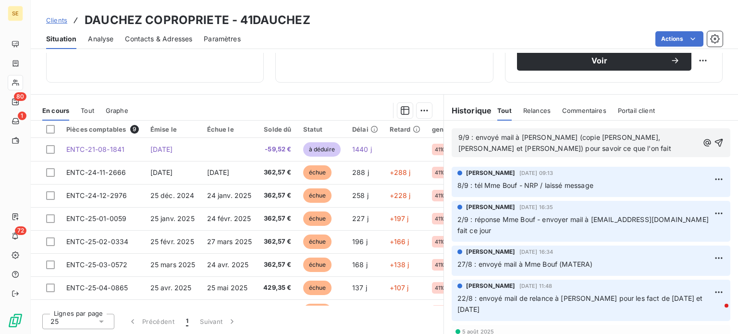
click at [556, 134] on span "9/9 : envoyé mail à [PERSON_NAME] (copie [PERSON_NAME], [PERSON_NAME] et [PERSO…" at bounding box center [565, 142] width 213 height 19
click at [513, 148] on p "9/9 : envoyé mail à [PERSON_NAME] (copie [PERSON_NAME] et [PERSON_NAME]) pour s…" at bounding box center [579, 143] width 240 height 22
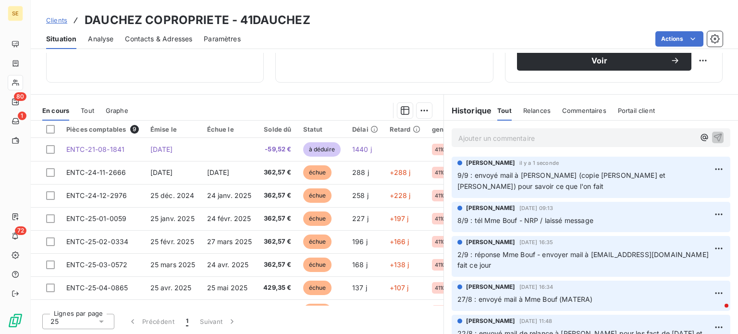
click at [52, 19] on span "Clients" at bounding box center [56, 20] width 21 height 8
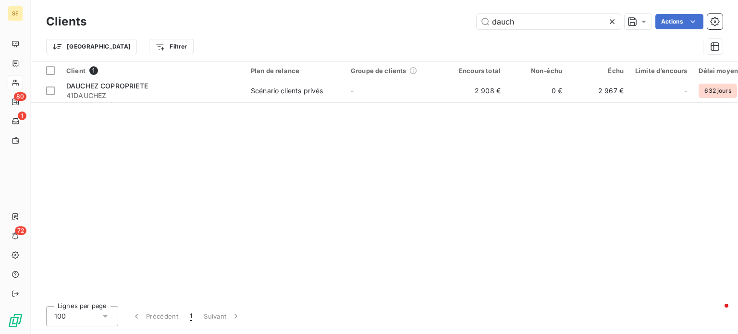
drag, startPoint x: 526, startPoint y: 24, endPoint x: 395, endPoint y: 21, distance: 130.8
click at [395, 21] on div "dauch Actions" at bounding box center [410, 21] width 625 height 15
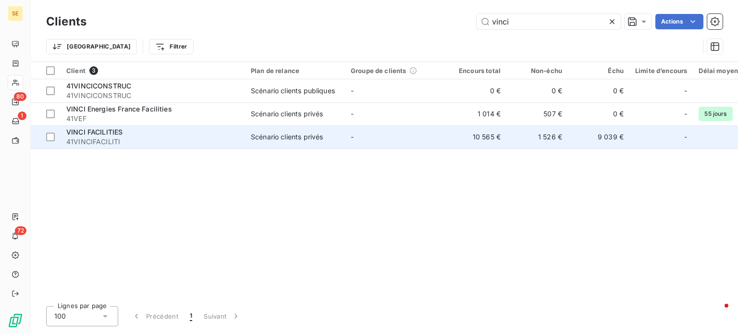
type input "vinci"
click at [113, 131] on span "VINCI FACILITIES" at bounding box center [94, 132] width 56 height 8
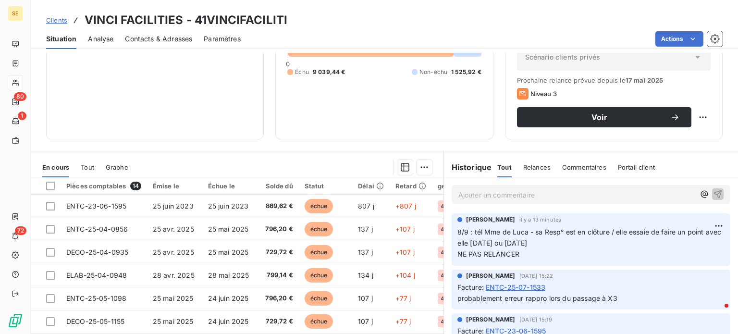
scroll to position [144, 0]
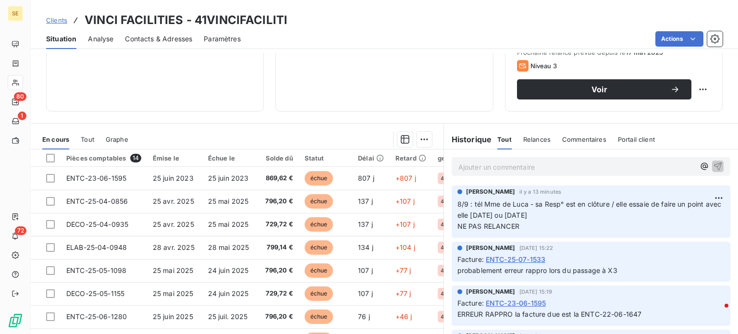
click at [56, 22] on span "Clients" at bounding box center [56, 20] width 21 height 8
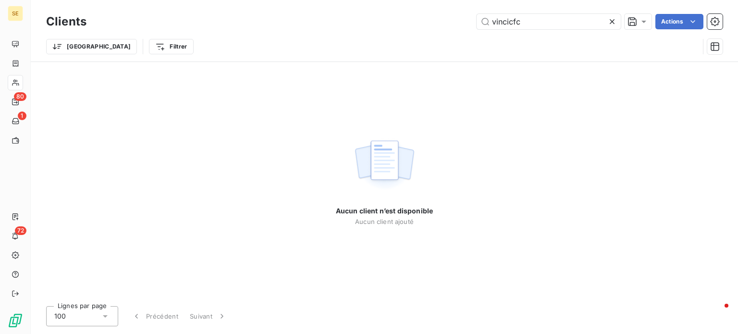
drag, startPoint x: 529, startPoint y: 26, endPoint x: 320, endPoint y: 23, distance: 209.1
click at [323, 23] on div "vincicfc Actions" at bounding box center [410, 21] width 625 height 15
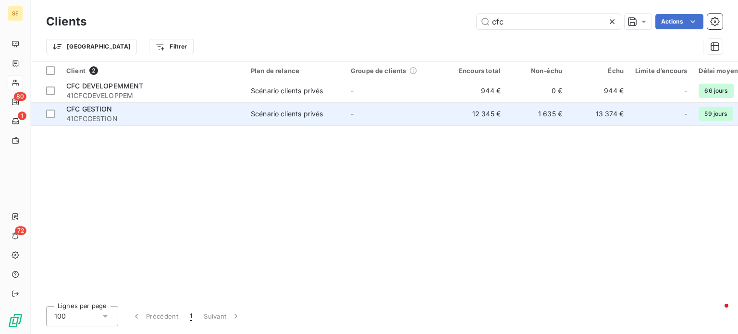
type input "cfc"
click at [212, 109] on div "CFC GESTION" at bounding box center [152, 109] width 173 height 10
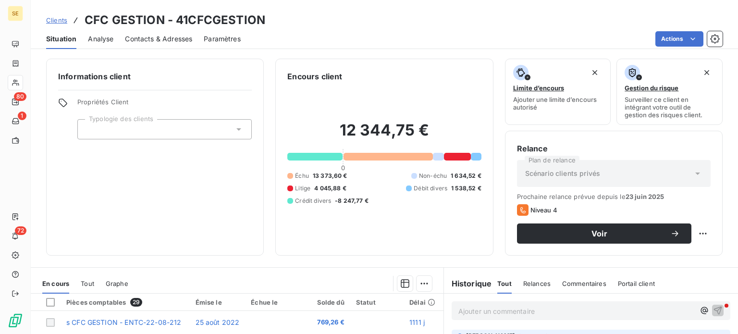
click at [169, 38] on span "Contacts & Adresses" at bounding box center [158, 39] width 67 height 10
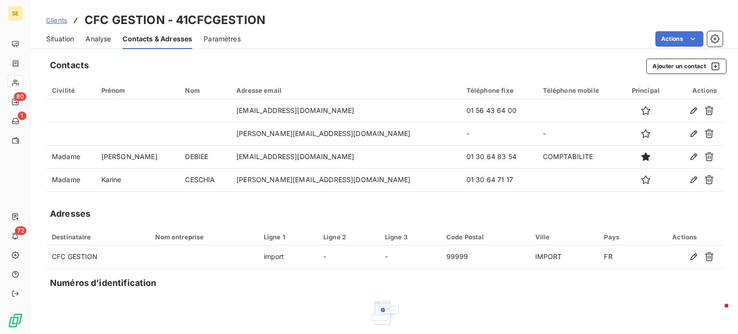
click at [58, 35] on span "Situation" at bounding box center [60, 39] width 28 height 10
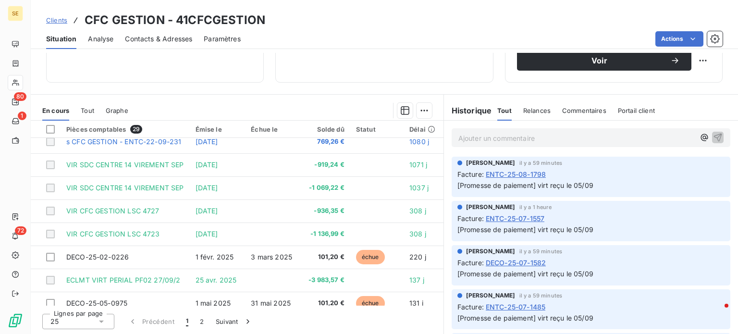
scroll to position [48, 0]
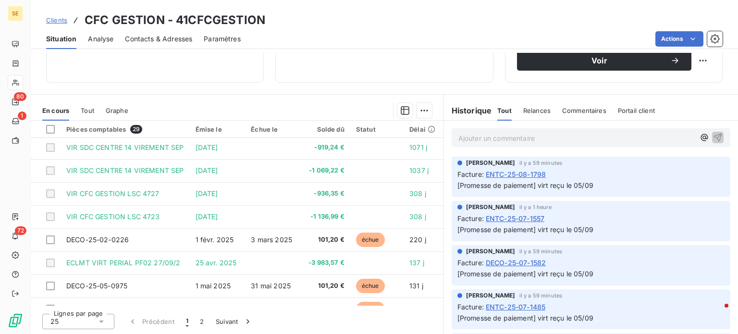
click at [56, 21] on span "Clients" at bounding box center [56, 20] width 21 height 8
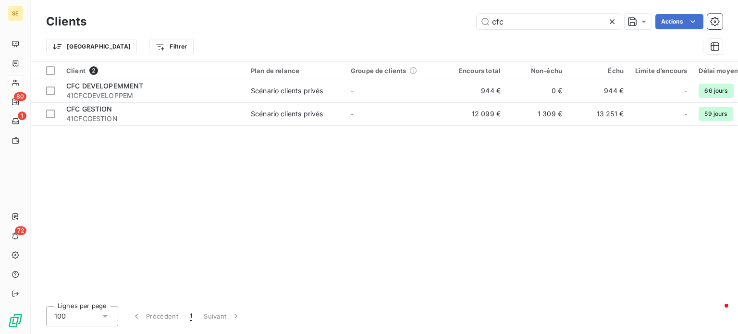
drag, startPoint x: 544, startPoint y: 17, endPoint x: 397, endPoint y: 28, distance: 147.5
click at [397, 28] on div "cfc Actions" at bounding box center [410, 21] width 625 height 15
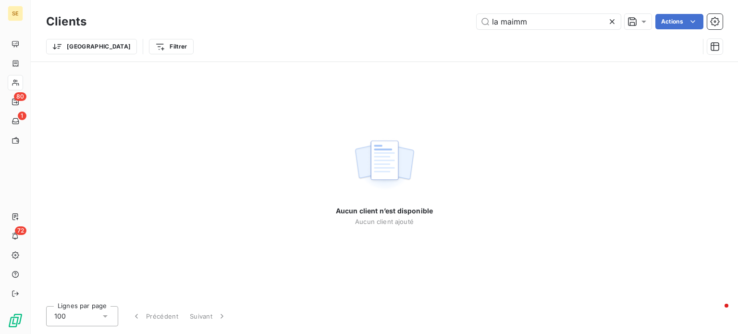
drag, startPoint x: 547, startPoint y: 23, endPoint x: 375, endPoint y: 29, distance: 172.2
click at [375, 29] on div "Clients la maimm Actions" at bounding box center [384, 22] width 677 height 20
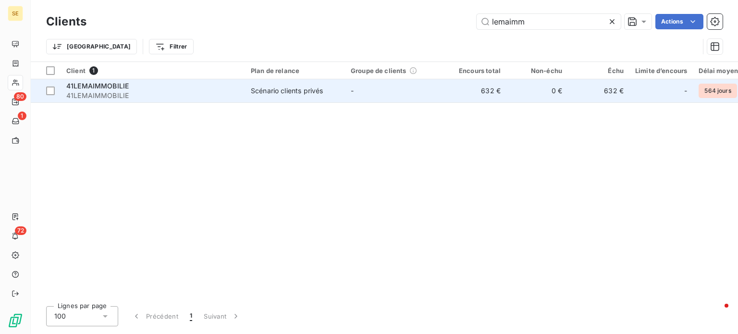
type input "lemaimm"
click at [187, 92] on span "41LEMAIMMOBILIE" at bounding box center [152, 96] width 173 height 10
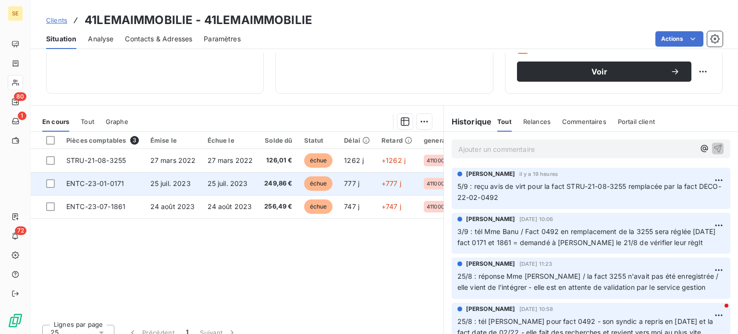
scroll to position [173, 0]
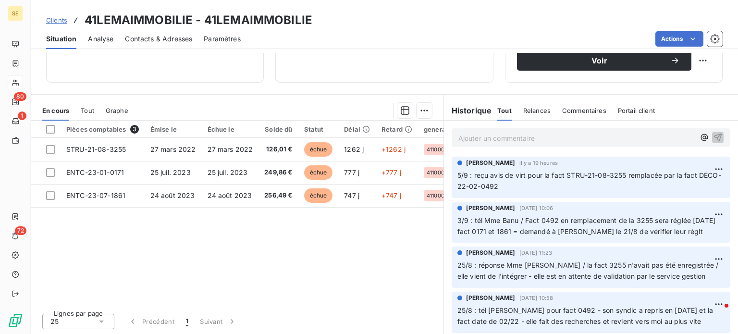
click at [49, 17] on span "Clients" at bounding box center [56, 20] width 21 height 8
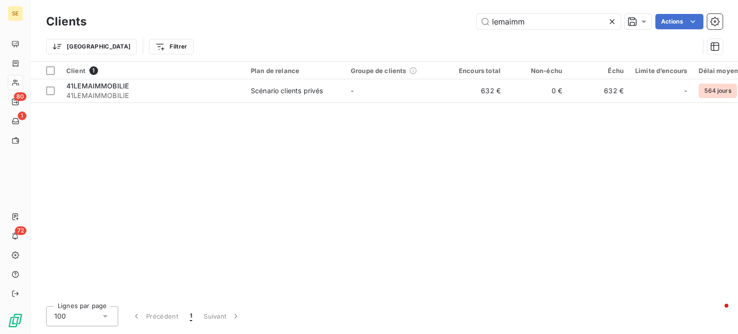
drag, startPoint x: 547, startPoint y: 24, endPoint x: 391, endPoint y: 15, distance: 157.0
click at [393, 14] on div "lemaimm Actions" at bounding box center [410, 21] width 625 height 15
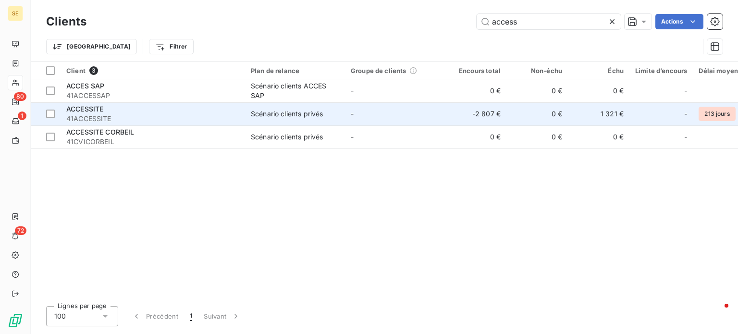
type input "access"
click at [138, 114] on span "41ACCESSITE" at bounding box center [152, 119] width 173 height 10
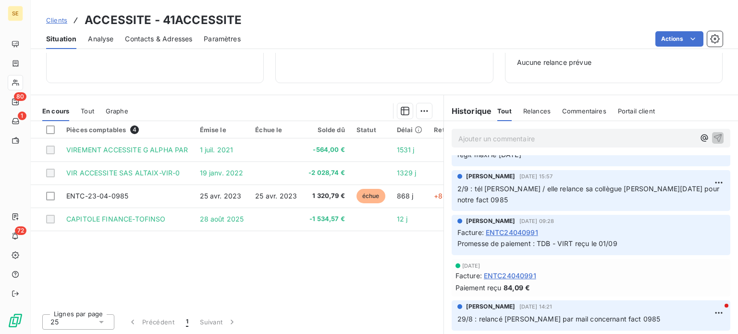
scroll to position [48, 0]
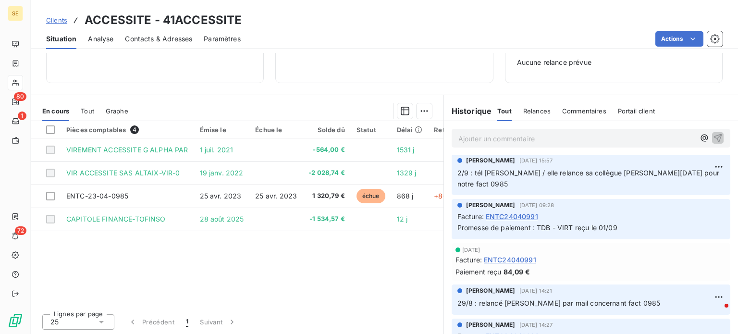
click at [57, 17] on span "Clients" at bounding box center [56, 20] width 21 height 8
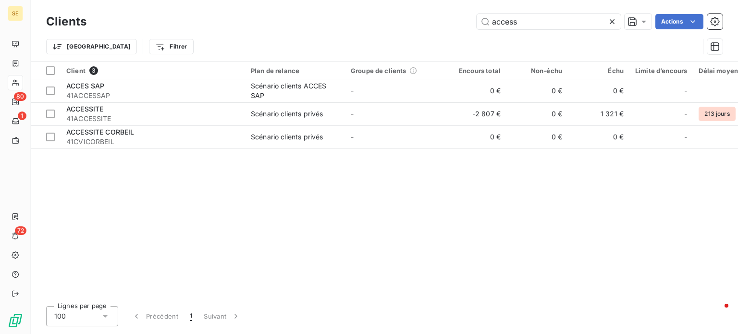
drag, startPoint x: 533, startPoint y: 21, endPoint x: 440, endPoint y: 19, distance: 92.8
click at [440, 19] on div "access Actions" at bounding box center [410, 21] width 625 height 15
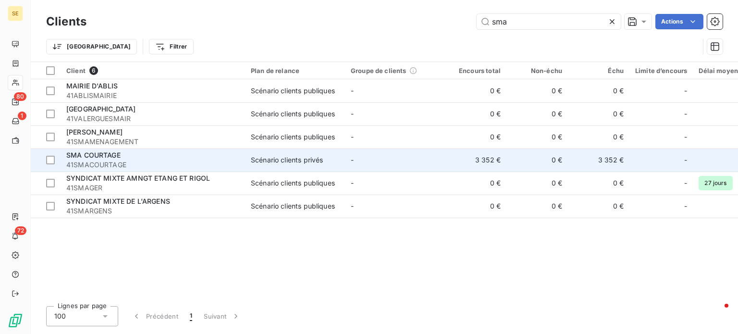
type input "sma"
click at [143, 163] on span "41SMACOURTAGE" at bounding box center [152, 165] width 173 height 10
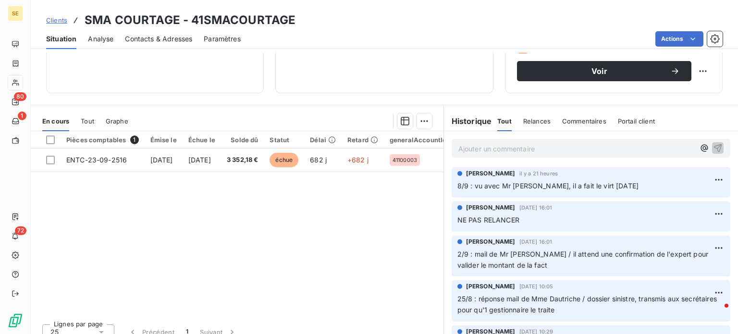
scroll to position [173, 0]
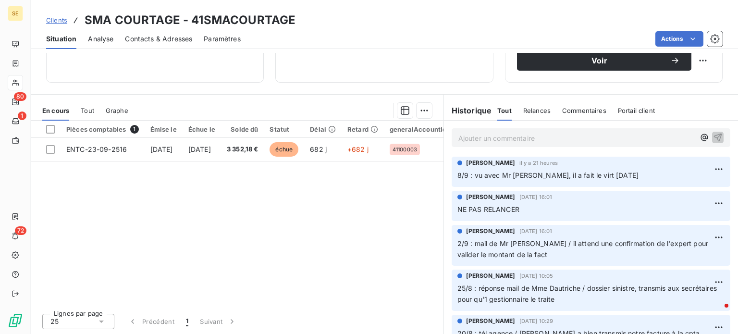
click at [54, 21] on span "Clients" at bounding box center [56, 20] width 21 height 8
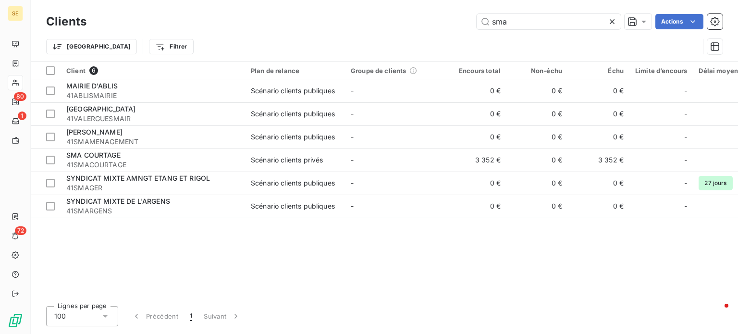
drag, startPoint x: 499, startPoint y: 25, endPoint x: 444, endPoint y: 26, distance: 55.8
click at [444, 26] on div "Clients sma Actions" at bounding box center [384, 22] width 677 height 20
drag, startPoint x: 537, startPoint y: 19, endPoint x: 400, endPoint y: 22, distance: 137.0
click at [400, 22] on div "sma Actions" at bounding box center [410, 21] width 625 height 15
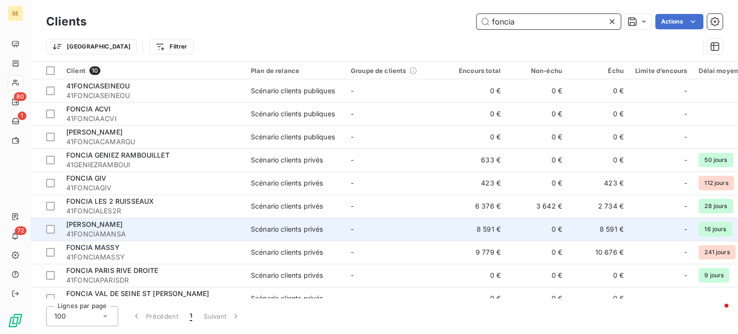
type input "foncia"
click at [145, 222] on div "[PERSON_NAME]" at bounding box center [152, 225] width 173 height 10
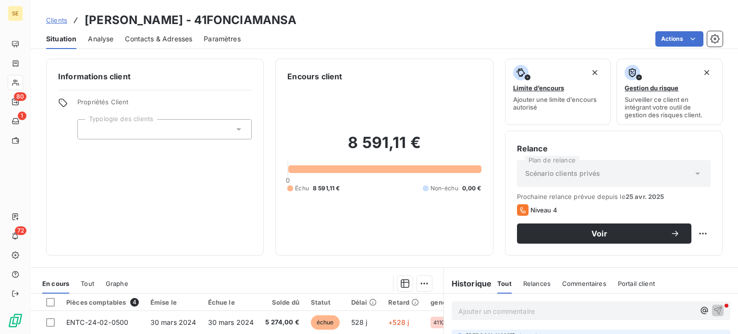
click at [169, 39] on span "Contacts & Adresses" at bounding box center [158, 39] width 67 height 10
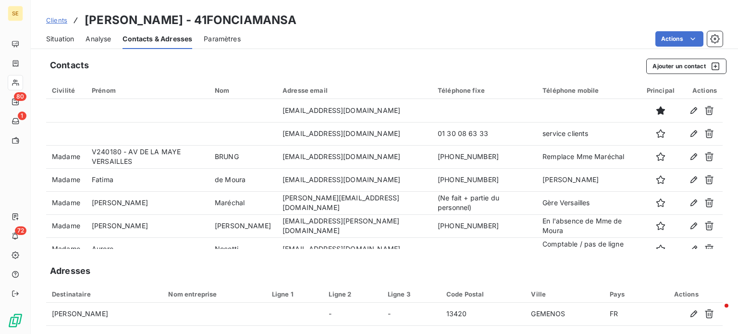
click at [49, 22] on span "Clients" at bounding box center [56, 20] width 21 height 8
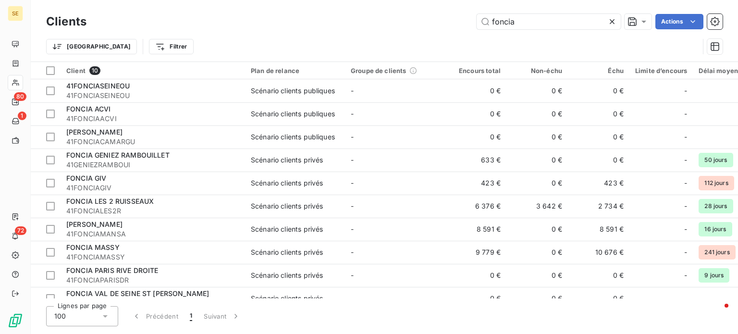
drag, startPoint x: 446, startPoint y: 24, endPoint x: 384, endPoint y: 25, distance: 62.5
click at [384, 25] on div "foncia Actions" at bounding box center [410, 21] width 625 height 15
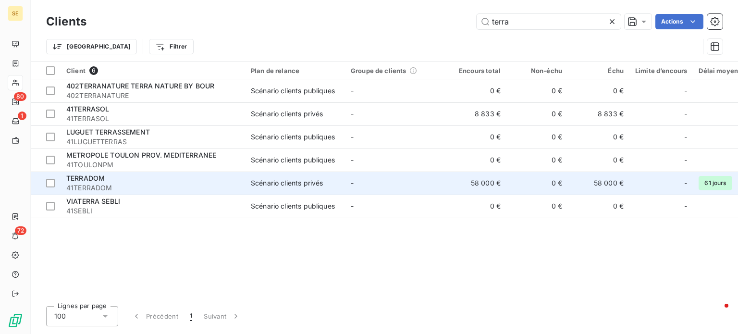
type input "terra"
click at [120, 179] on div "TERRADOM" at bounding box center [152, 179] width 173 height 10
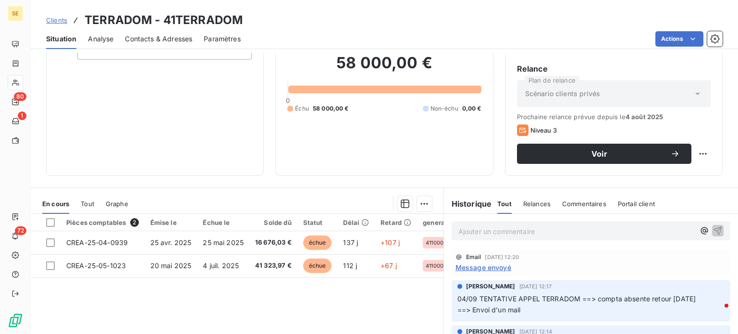
scroll to position [173, 0]
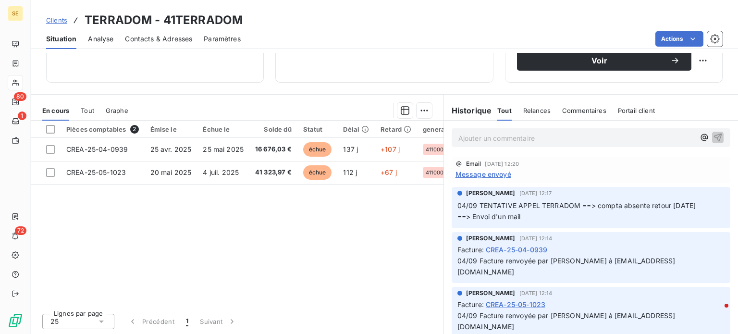
click at [57, 19] on span "Clients" at bounding box center [56, 20] width 21 height 8
